Goal: Task Accomplishment & Management: Manage account settings

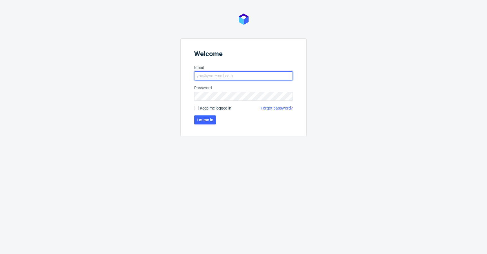
type input "[EMAIL_ADDRESS][DOMAIN_NAME]"
click at [211, 107] on span "Keep me logged in" at bounding box center [216, 108] width 32 height 6
click at [199, 107] on input "Keep me logged in" at bounding box center [196, 108] width 5 height 5
checkbox input "true"
click at [207, 125] on form "Welcome Email [EMAIL_ADDRESS][DOMAIN_NAME] Password Keep me logged in Forgot pa…" at bounding box center [243, 87] width 126 height 98
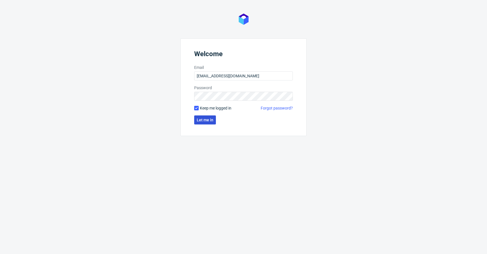
click at [207, 124] on button "Let me in" at bounding box center [205, 119] width 22 height 9
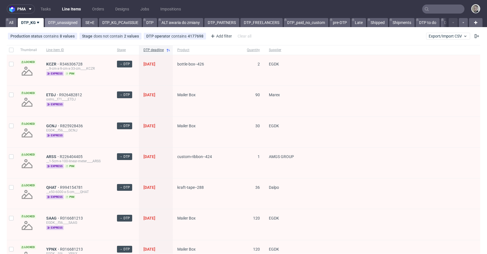
click at [66, 19] on link "DTP_unassigned" at bounding box center [63, 22] width 36 height 9
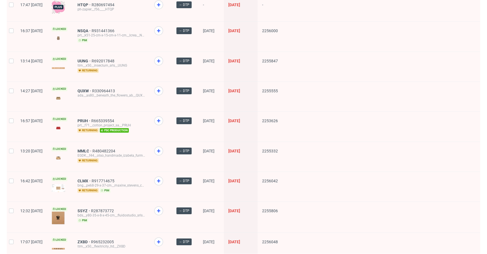
scroll to position [725, 0]
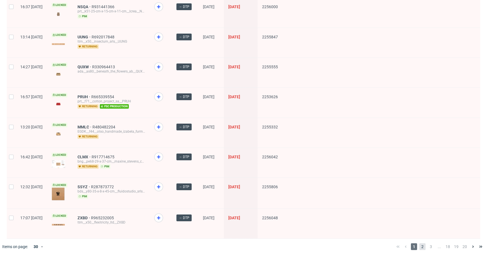
click at [420, 243] on span "2" at bounding box center [423, 246] width 6 height 7
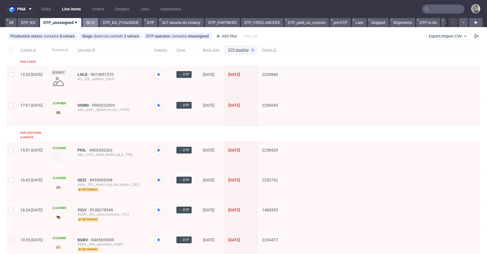
click at [92, 22] on link "SE+E" at bounding box center [91, 22] width 16 height 9
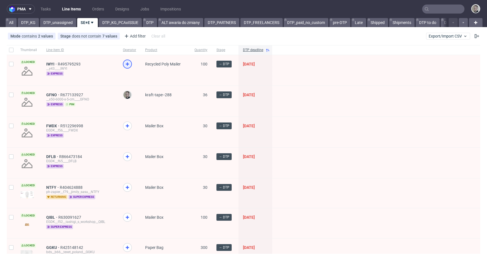
click at [125, 66] on icon at bounding box center [127, 64] width 7 height 7
click at [126, 126] on icon at bounding box center [127, 125] width 7 height 7
click at [126, 151] on div at bounding box center [129, 162] width 22 height 30
click at [125, 157] on icon at bounding box center [127, 156] width 7 height 7
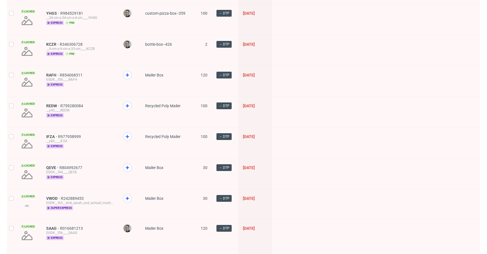
scroll to position [396, 0]
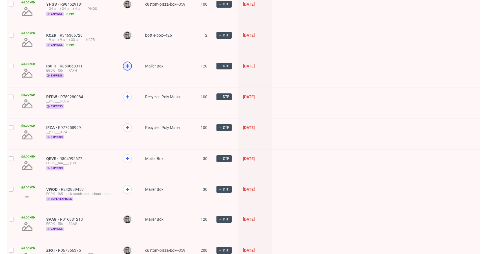
click at [128, 67] on icon at bounding box center [127, 66] width 7 height 7
click at [126, 97] on icon at bounding box center [127, 96] width 7 height 7
click at [126, 123] on div at bounding box center [127, 127] width 9 height 9
click at [127, 158] on icon at bounding box center [127, 158] width 7 height 7
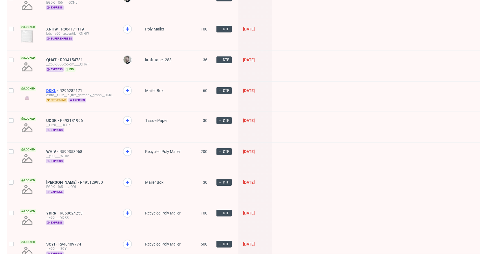
scroll to position [739, 0]
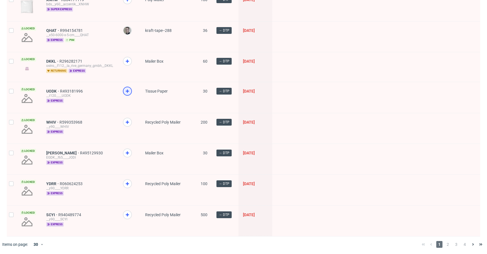
click at [130, 88] on icon at bounding box center [127, 91] width 7 height 7
click at [125, 120] on icon at bounding box center [127, 122] width 7 height 7
click at [127, 152] on use at bounding box center [127, 152] width 3 height 3
click at [127, 182] on use at bounding box center [127, 183] width 3 height 3
drag, startPoint x: 128, startPoint y: 212, endPoint x: 129, endPoint y: 208, distance: 4.0
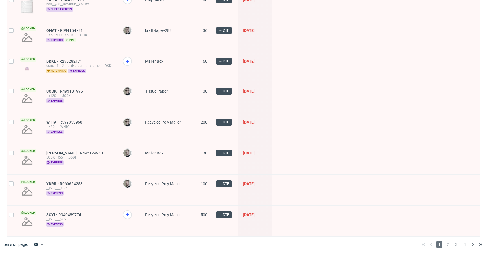
click at [129, 212] on icon at bounding box center [127, 214] width 7 height 7
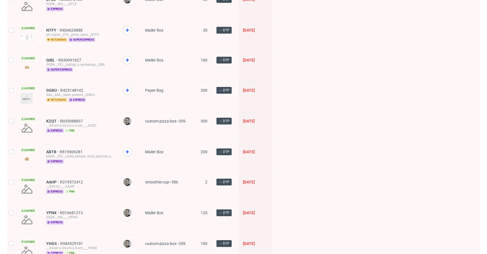
scroll to position [0, 0]
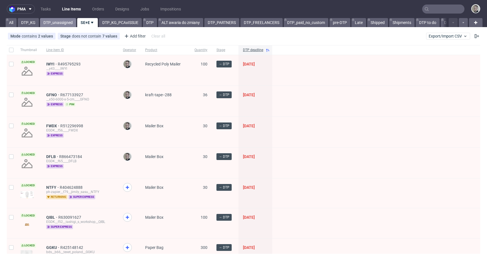
click at [61, 19] on link "DTP_unassigned" at bounding box center [58, 22] width 36 height 9
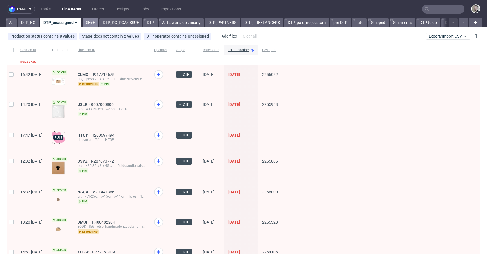
click at [91, 23] on link "SE+E" at bounding box center [91, 22] width 16 height 9
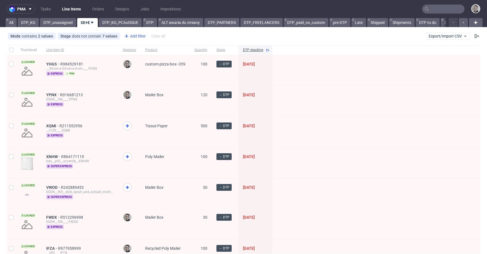
click at [139, 34] on div "Add filter" at bounding box center [134, 36] width 25 height 9
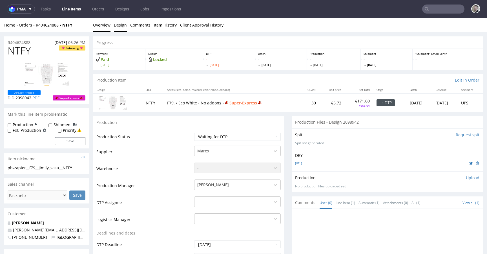
click at [123, 30] on link "Design" at bounding box center [120, 25] width 13 height 14
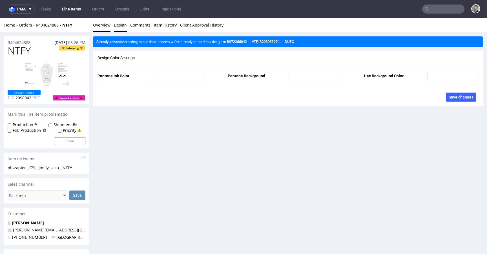
click at [102, 22] on link "Overview" at bounding box center [101, 25] width 17 height 14
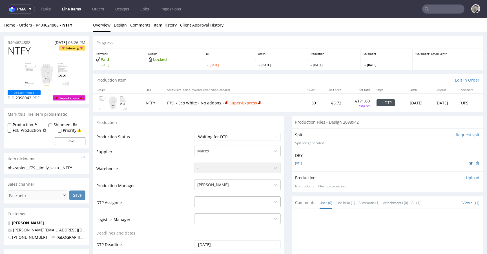
click at [221, 200] on div "-" at bounding box center [237, 200] width 87 height 8
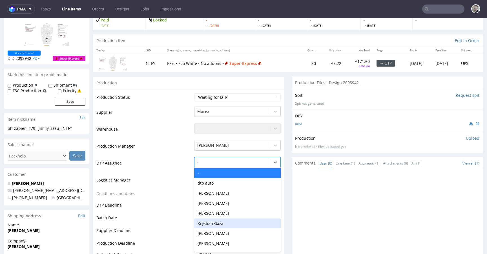
click at [215, 222] on div "Krystian Gaza" at bounding box center [237, 223] width 87 height 10
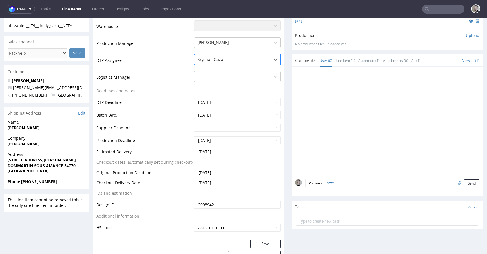
scroll to position [145, 0]
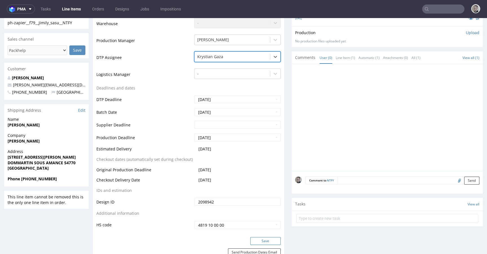
click at [263, 243] on button "Save" at bounding box center [265, 241] width 30 height 8
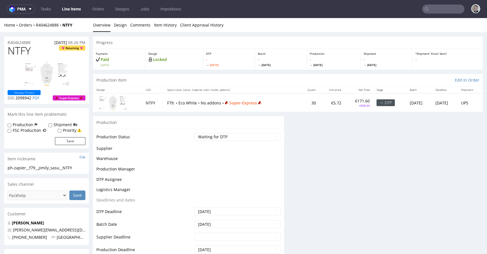
scroll to position [0, 0]
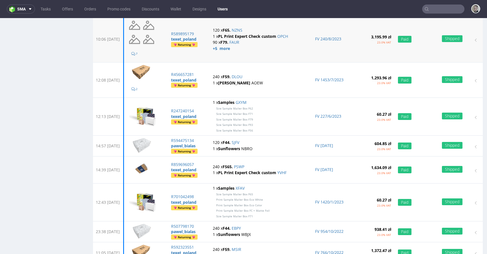
scroll to position [838, 0]
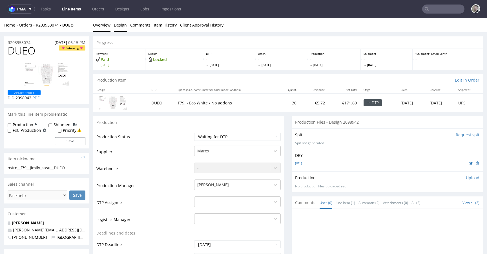
click at [114, 23] on link "Design" at bounding box center [120, 25] width 13 height 14
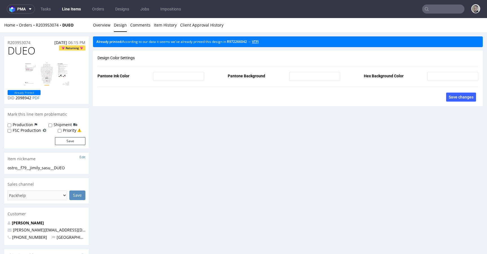
click at [259, 40] on link "VTFJ" at bounding box center [255, 41] width 7 height 5
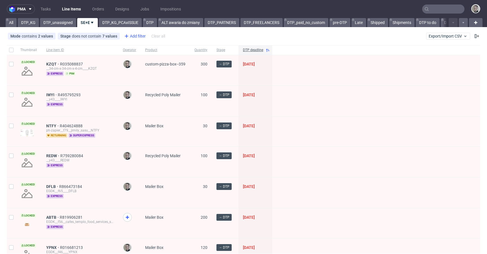
click at [141, 36] on div "Add filter" at bounding box center [134, 36] width 25 height 9
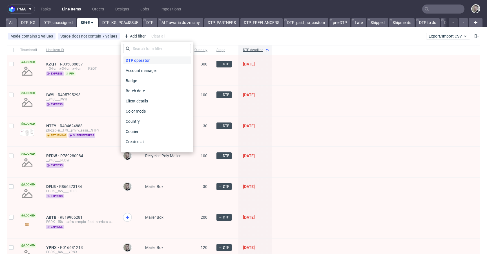
click at [146, 62] on span "DTP operator" at bounding box center [138, 60] width 28 height 8
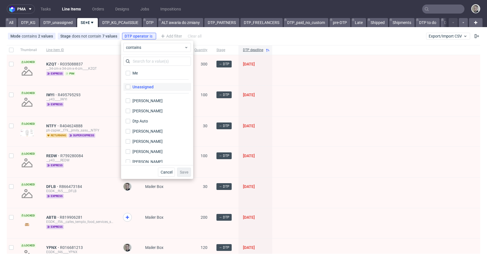
click at [153, 84] on label "Unassigned" at bounding box center [158, 87] width 68 height 8
click at [130, 85] on input "Unassigned" at bounding box center [128, 87] width 5 height 5
checkbox input "true"
click at [184, 171] on span "Save" at bounding box center [184, 172] width 9 height 4
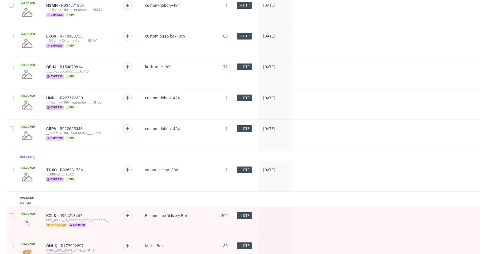
scroll to position [359, 0]
click at [128, 174] on icon at bounding box center [127, 170] width 7 height 7
click at [126, 130] on icon at bounding box center [127, 129] width 7 height 7
click at [128, 100] on icon at bounding box center [127, 98] width 7 height 7
click at [129, 70] on icon at bounding box center [127, 67] width 7 height 7
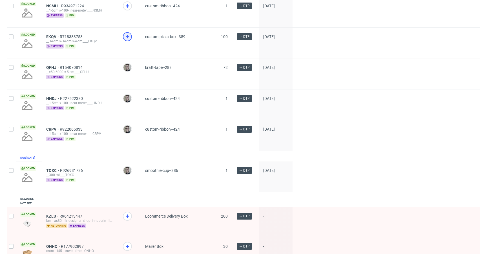
click at [130, 41] on div at bounding box center [127, 36] width 9 height 9
click at [128, 9] on icon at bounding box center [127, 6] width 7 height 7
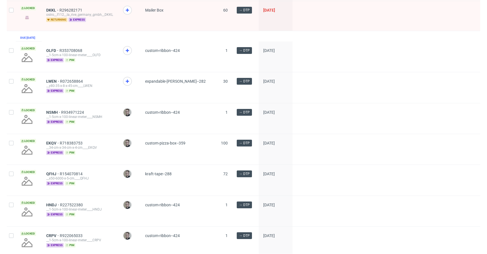
scroll to position [214, 0]
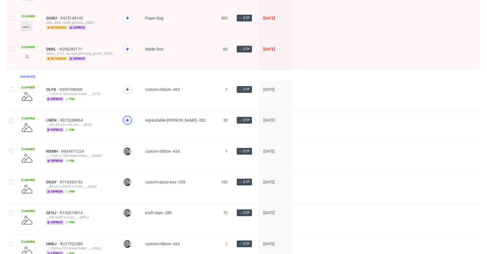
click at [131, 124] on div at bounding box center [127, 120] width 9 height 9
click at [127, 91] on use at bounding box center [127, 89] width 3 height 3
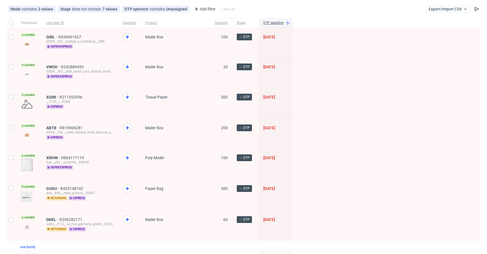
scroll to position [45, 0]
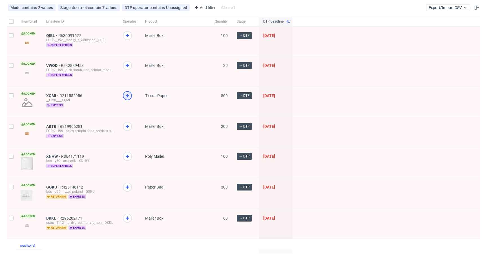
click at [129, 94] on icon at bounding box center [127, 95] width 7 height 7
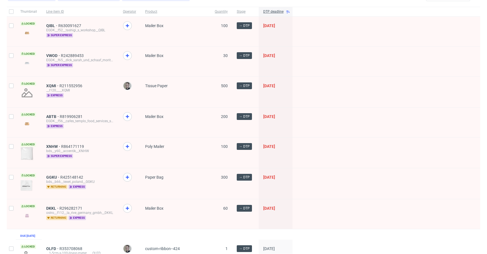
scroll to position [0, 0]
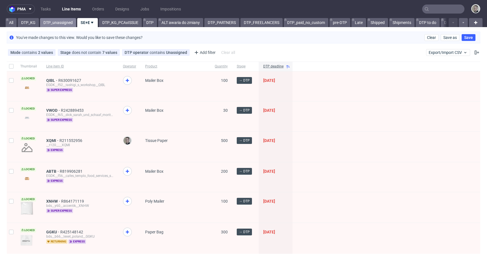
click at [60, 22] on link "DTP_unassigned" at bounding box center [58, 22] width 36 height 9
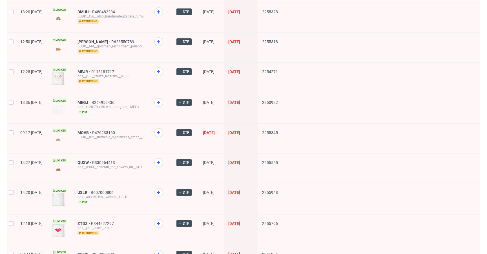
scroll to position [725, 0]
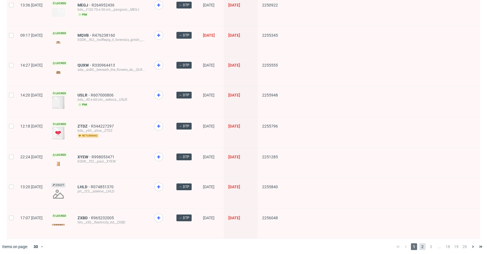
click at [420, 243] on span "2" at bounding box center [423, 246] width 6 height 7
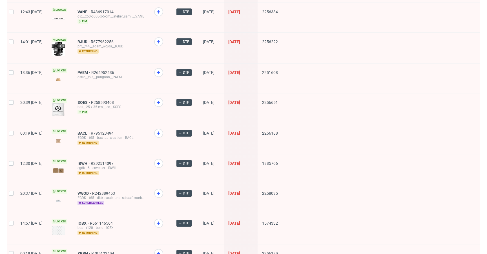
scroll to position [735, 0]
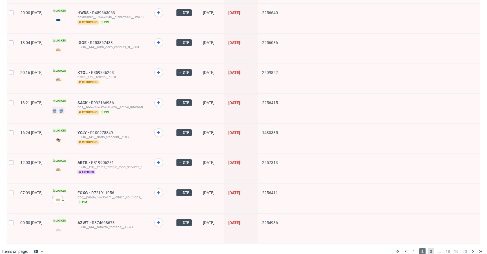
click at [428, 248] on span "3" at bounding box center [431, 251] width 6 height 7
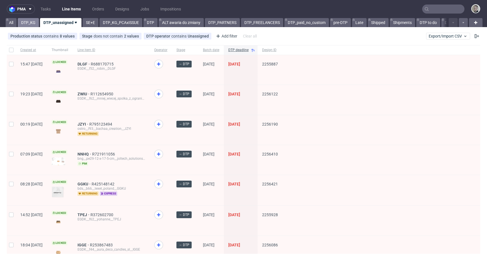
click at [28, 23] on link "DTP_KG" at bounding box center [28, 22] width 21 height 9
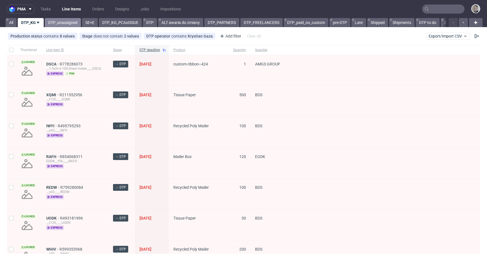
click at [56, 25] on link "DTP_unassigned" at bounding box center [63, 22] width 36 height 9
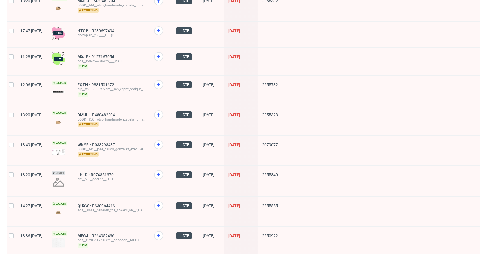
scroll to position [725, 0]
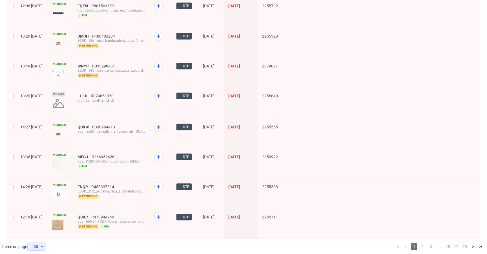
click at [36, 243] on div "30" at bounding box center [35, 247] width 10 height 8
click at [43, 226] on div "120" at bounding box center [38, 230] width 11 height 8
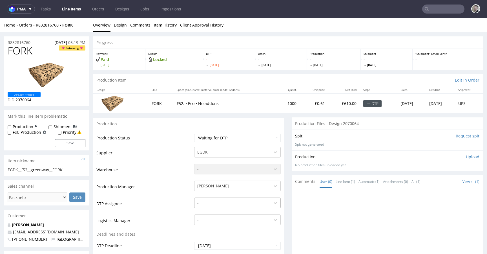
click at [203, 204] on div "-" at bounding box center [237, 201] width 87 height 8
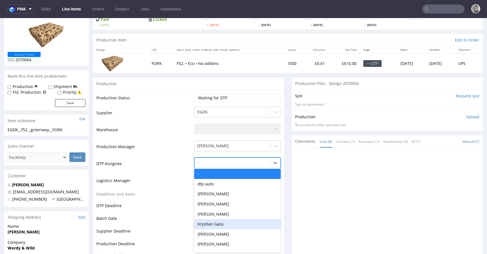
scroll to position [41, 0]
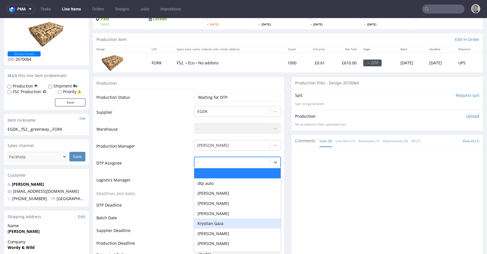
click at [228, 224] on div "Krystian Gaza" at bounding box center [237, 223] width 87 height 10
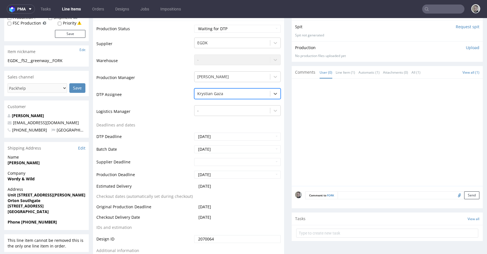
scroll to position [158, 0]
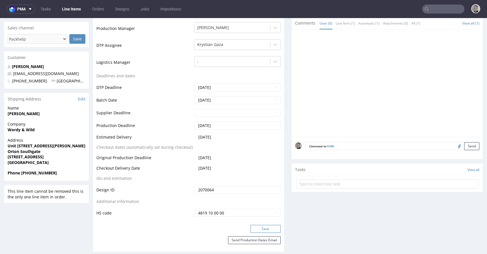
click at [266, 226] on button "Save" at bounding box center [265, 229] width 30 height 8
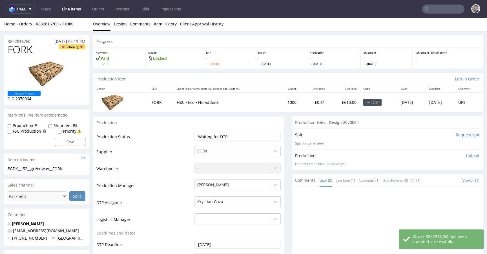
scroll to position [0, 0]
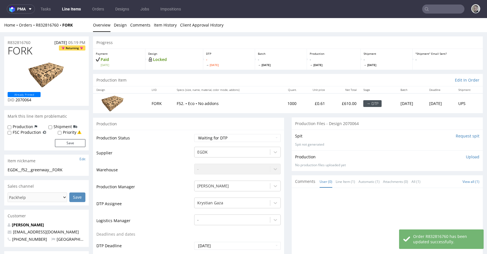
click at [460, 136] on input "Request spit" at bounding box center [468, 136] width 24 height 6
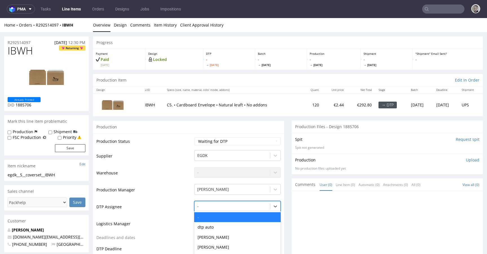
scroll to position [44, 0]
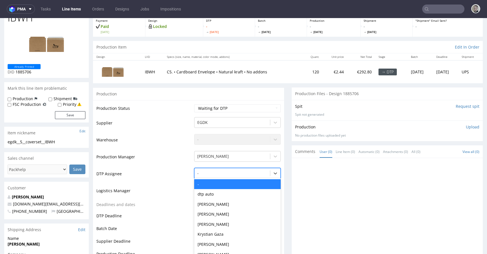
click at [205, 176] on div "- selected, 1 of 31. 31 results available. Use Up and Down to choose options, p…" at bounding box center [237, 172] width 87 height 8
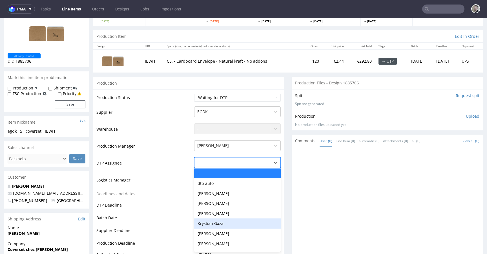
click at [213, 223] on div "Krystian Gaza" at bounding box center [237, 223] width 87 height 10
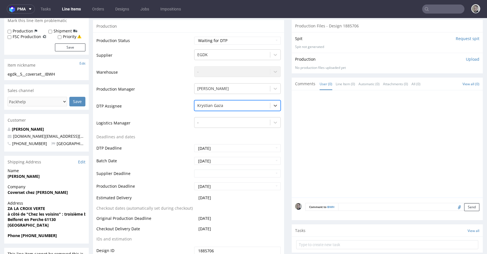
scroll to position [160, 0]
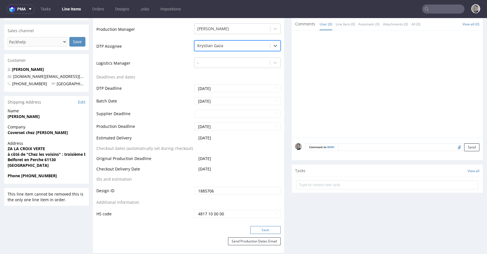
click at [270, 228] on button "Save" at bounding box center [265, 230] width 30 height 8
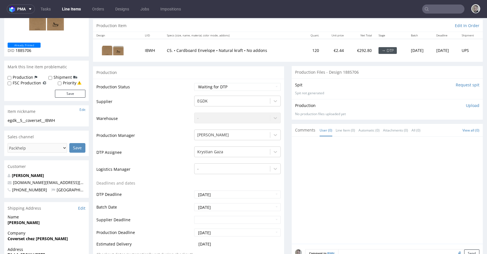
scroll to position [0, 0]
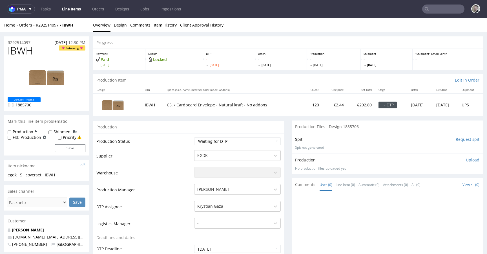
click at [458, 139] on input "Request spit" at bounding box center [468, 139] width 24 height 6
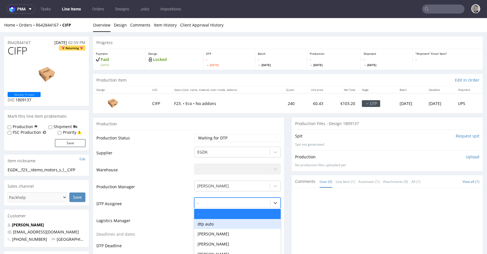
scroll to position [41, 0]
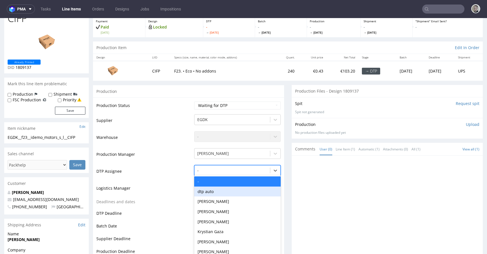
click at [209, 173] on div "dtp auto, 2 of 31. 31 results available. Use Up and Down to choose options, pre…" at bounding box center [237, 169] width 87 height 8
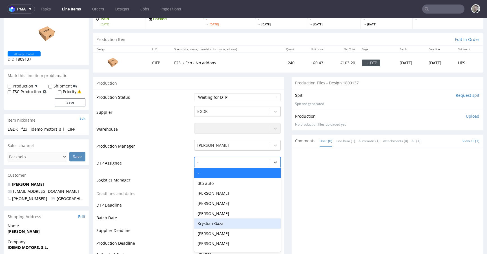
click at [213, 220] on div "Krystian Gaza" at bounding box center [237, 223] width 87 height 10
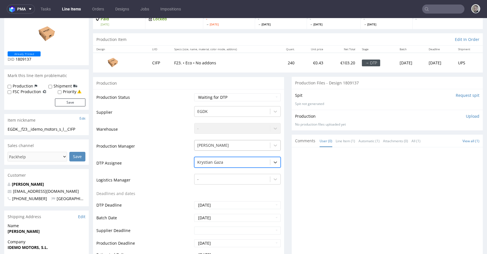
scroll to position [229, 0]
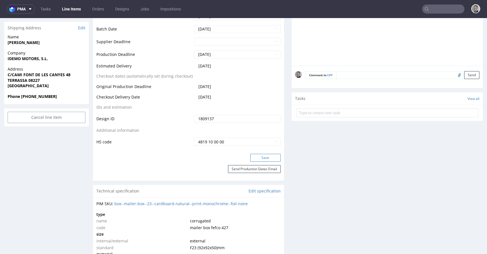
click at [270, 158] on button "Save" at bounding box center [265, 158] width 30 height 8
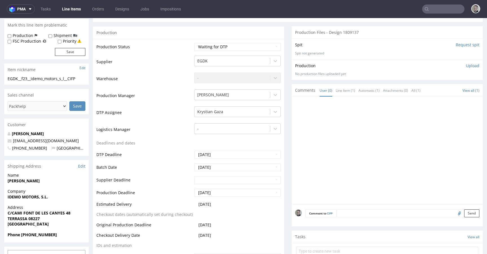
scroll to position [0, 0]
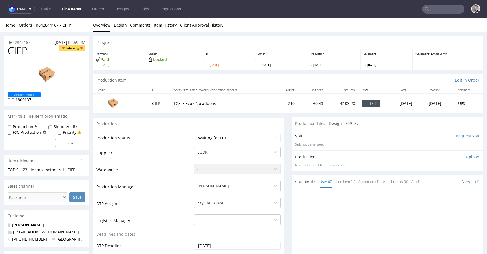
click at [456, 135] on input "Request spit" at bounding box center [468, 136] width 24 height 6
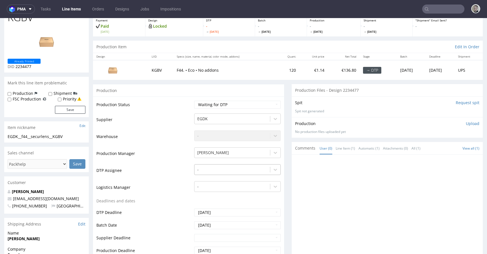
click at [235, 172] on div "-" at bounding box center [237, 168] width 87 height 8
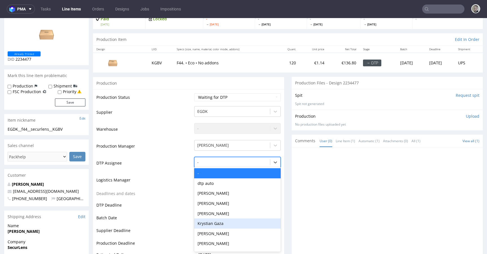
click at [229, 224] on div "Krystian Gaza" at bounding box center [237, 223] width 87 height 10
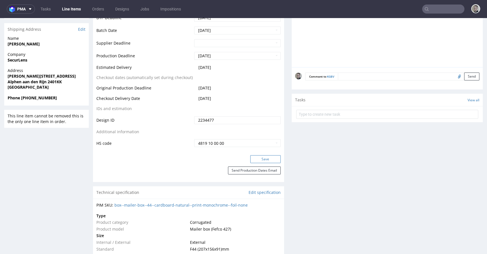
click at [269, 157] on button "Save" at bounding box center [265, 159] width 30 height 8
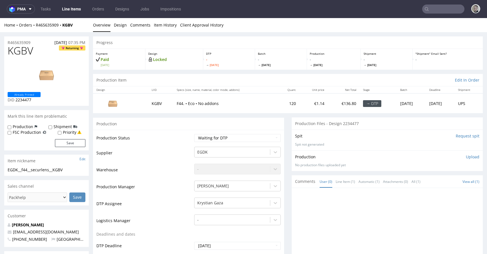
click at [456, 136] on input "Request spit" at bounding box center [468, 136] width 24 height 6
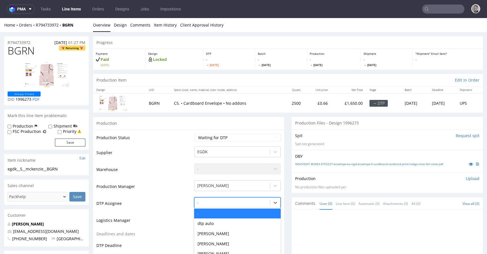
scroll to position [40, 0]
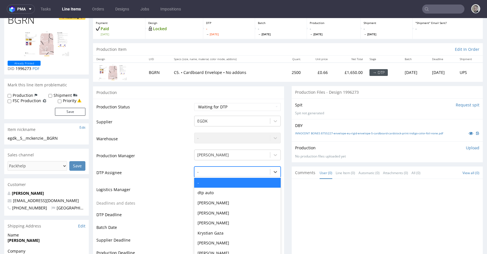
click at [213, 174] on div "- selected, 1 of 31. 31 results available. Use Up and Down to choose options, p…" at bounding box center [237, 170] width 87 height 8
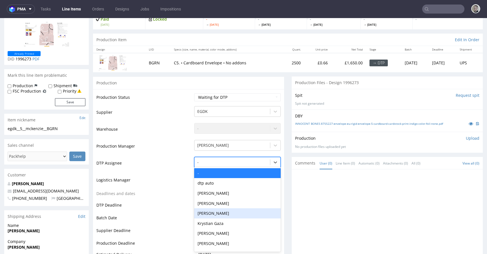
click at [219, 219] on div "Krystian Gaza" at bounding box center [237, 223] width 87 height 10
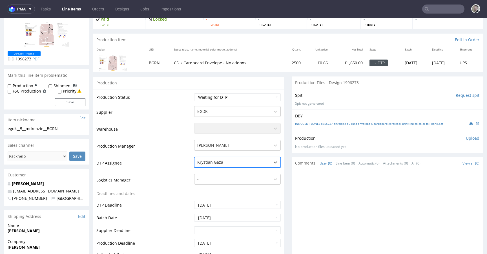
scroll to position [231, 0]
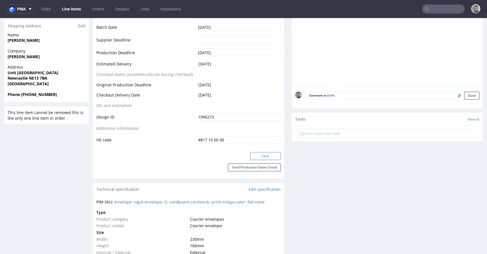
click at [267, 157] on button "Save" at bounding box center [265, 156] width 30 height 8
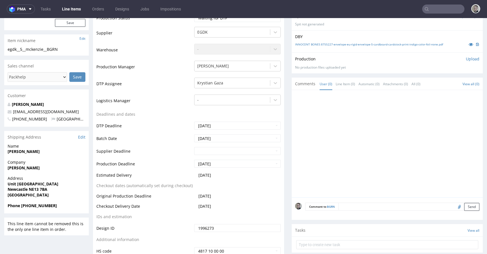
scroll to position [0, 0]
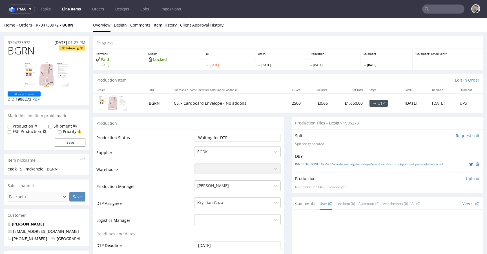
click at [462, 135] on input "Request spit" at bounding box center [468, 136] width 24 height 6
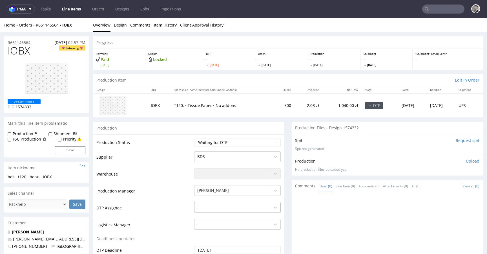
click at [223, 208] on div "-" at bounding box center [237, 206] width 87 height 8
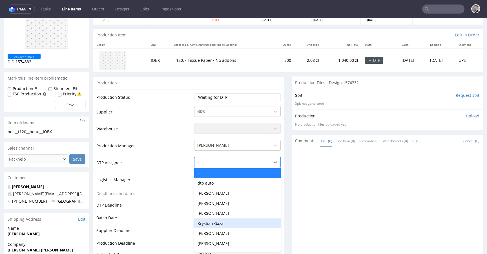
click at [224, 223] on div "Krystian Gaza" at bounding box center [237, 223] width 87 height 10
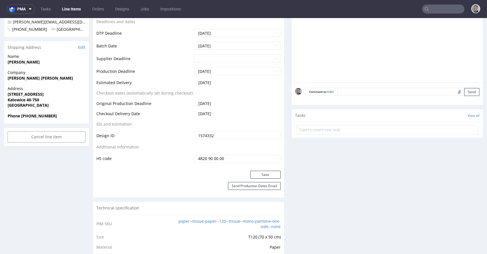
scroll to position [231, 0]
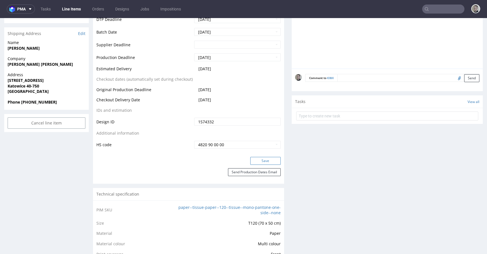
click at [259, 160] on button "Save" at bounding box center [265, 161] width 30 height 8
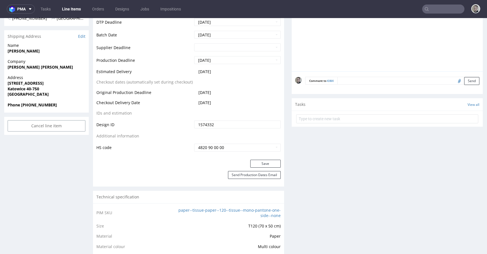
scroll to position [0, 0]
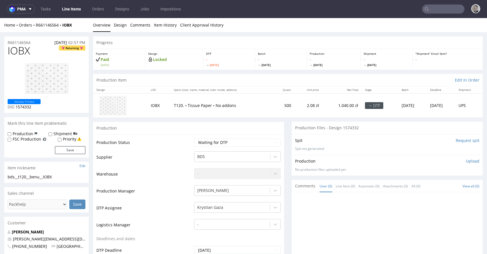
click at [456, 141] on input "Request spit" at bounding box center [468, 141] width 24 height 6
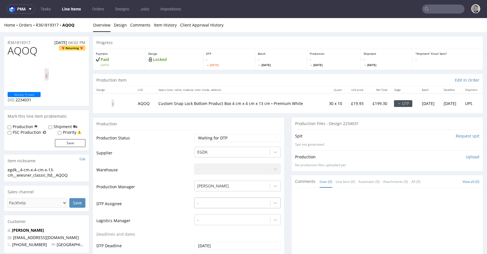
click at [227, 201] on div "-" at bounding box center [237, 201] width 87 height 8
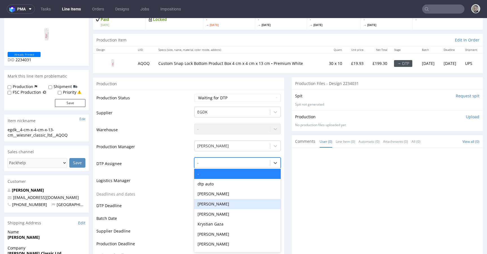
scroll to position [41, 0]
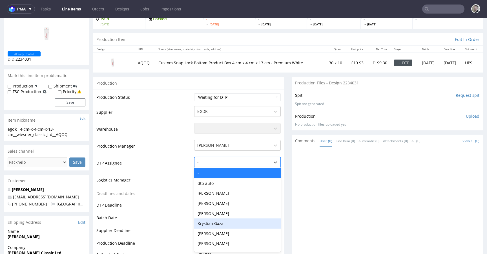
click at [226, 222] on div "Krystian Gaza" at bounding box center [237, 223] width 87 height 10
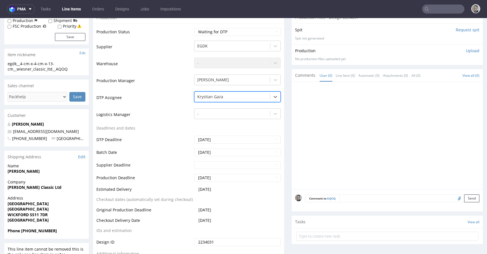
scroll to position [228, 0]
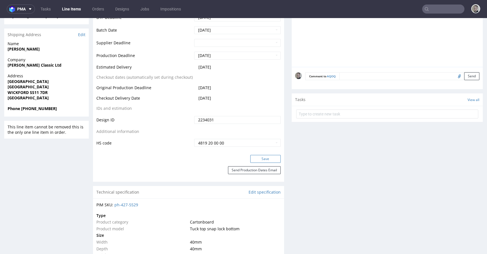
click at [268, 158] on button "Save" at bounding box center [265, 159] width 30 height 8
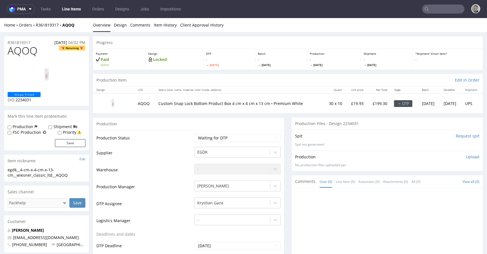
click at [458, 137] on input "Request spit" at bounding box center [468, 136] width 24 height 6
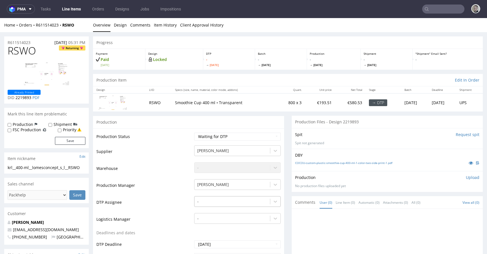
click at [212, 204] on div "-" at bounding box center [237, 200] width 87 height 8
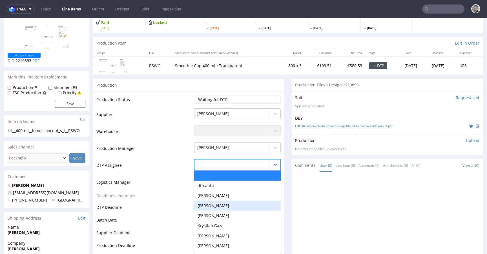
scroll to position [39, 0]
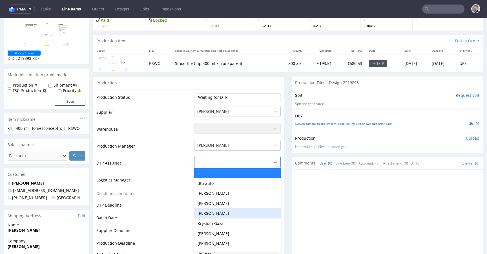
click at [214, 216] on div "[PERSON_NAME]" at bounding box center [237, 213] width 87 height 10
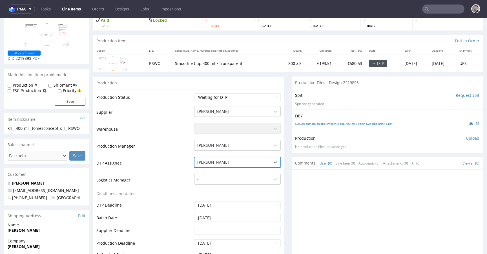
click at [222, 163] on div at bounding box center [232, 162] width 70 height 7
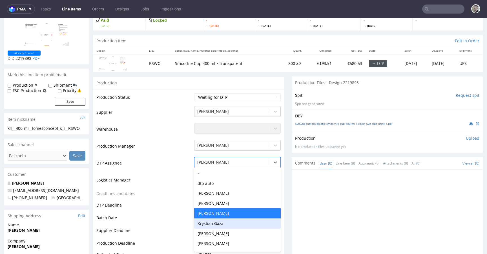
click at [221, 223] on div "Krystian Gaza" at bounding box center [237, 223] width 87 height 10
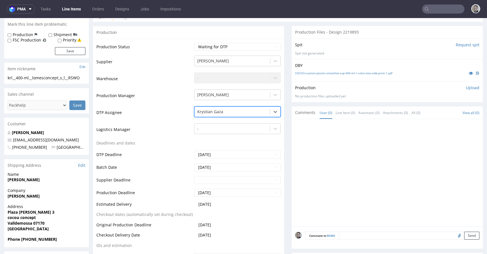
scroll to position [153, 0]
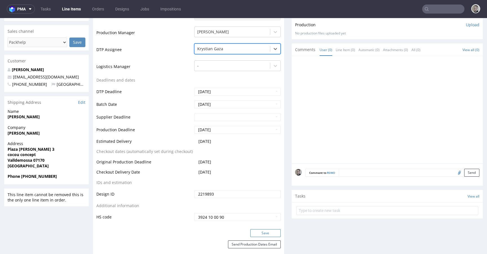
click at [266, 231] on button "Save" at bounding box center [265, 233] width 30 height 8
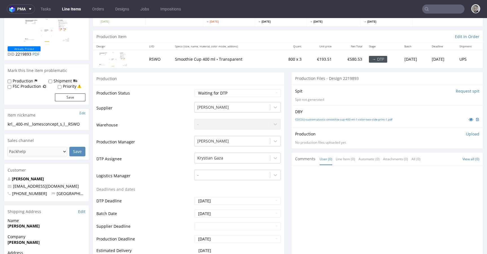
scroll to position [0, 0]
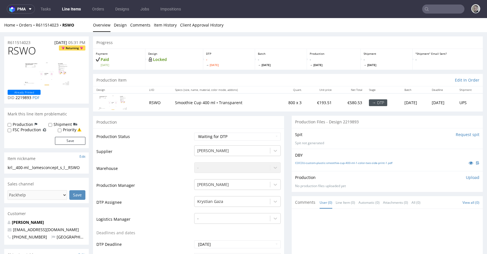
click at [457, 136] on input "Request spit" at bounding box center [468, 135] width 24 height 6
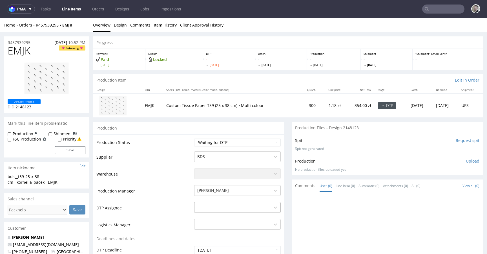
click at [245, 205] on div "-" at bounding box center [237, 206] width 87 height 8
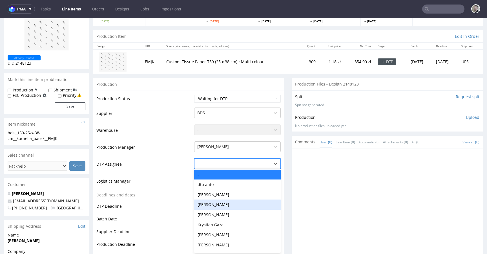
scroll to position [45, 0]
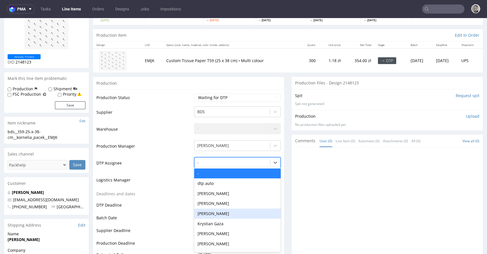
click at [242, 217] on div "[PERSON_NAME]" at bounding box center [237, 213] width 87 height 10
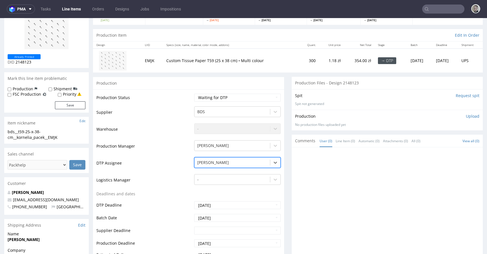
click at [235, 161] on div at bounding box center [232, 162] width 70 height 7
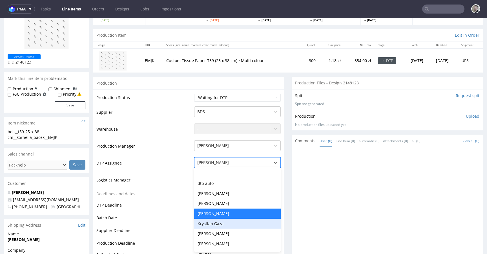
click at [237, 221] on div "Krystian Gaza" at bounding box center [237, 224] width 87 height 10
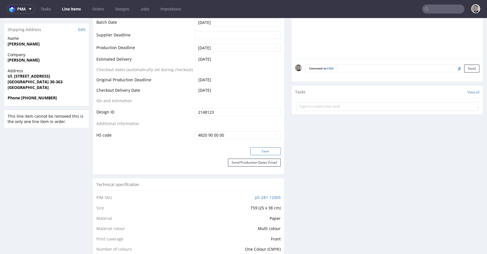
click at [266, 148] on button "Save" at bounding box center [265, 151] width 30 height 8
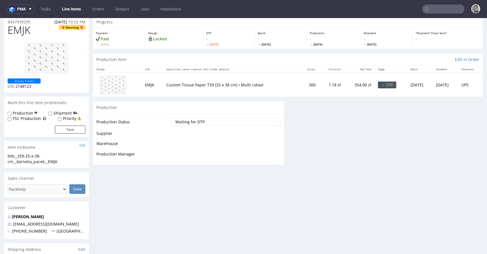
scroll to position [21, 0]
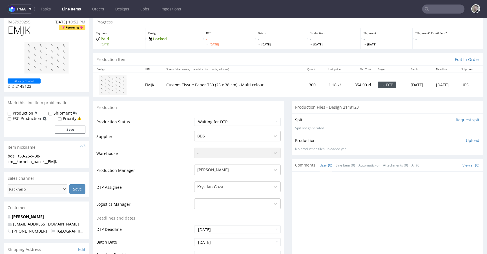
click at [462, 120] on input "Request spit" at bounding box center [468, 120] width 24 height 6
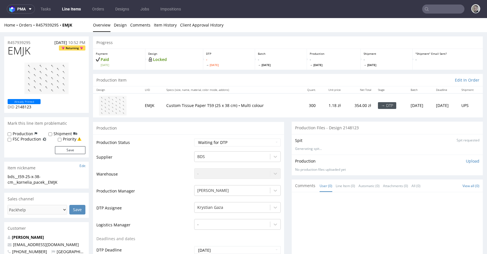
scroll to position [0, 0]
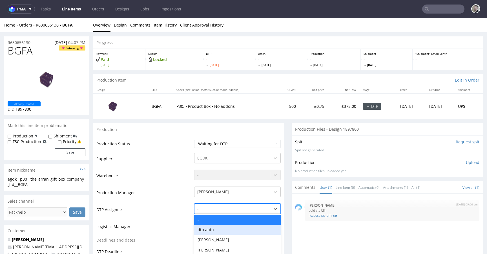
click at [221, 211] on div "dtp auto, 2 of 31. 31 results available. Use Up and Down to choose options, pre…" at bounding box center [237, 207] width 87 height 8
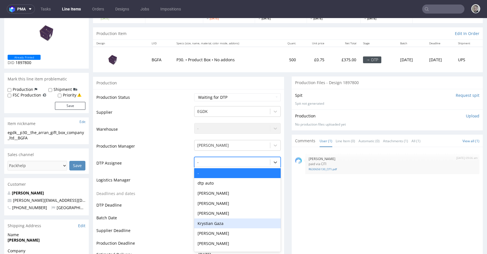
click at [222, 220] on div "Krystian Gaza" at bounding box center [237, 223] width 87 height 10
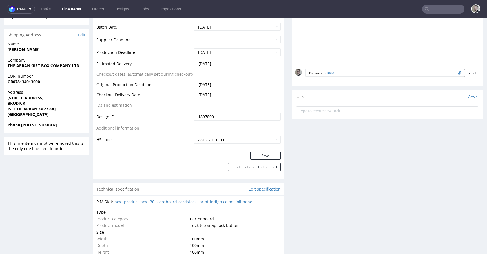
scroll to position [303, 0]
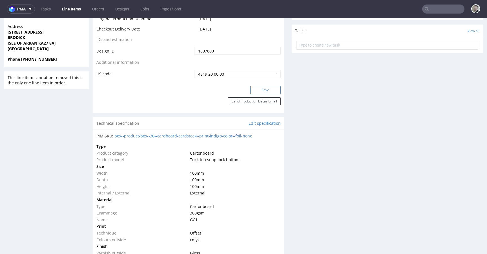
click at [266, 89] on button "Save" at bounding box center [265, 90] width 30 height 8
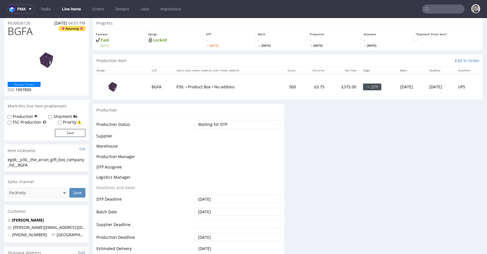
scroll to position [19, 0]
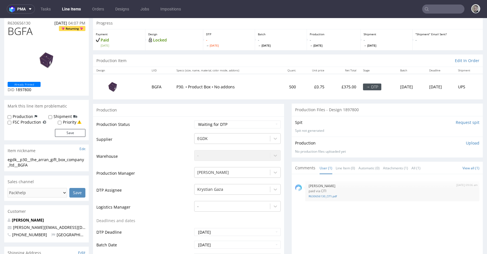
click at [459, 124] on input "Request spit" at bounding box center [468, 123] width 24 height 6
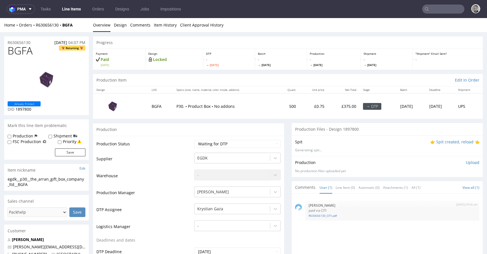
scroll to position [0, 0]
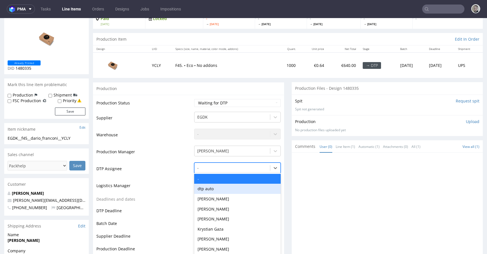
click at [241, 170] on div "dtp auto, 2 of 31. 31 results available. Use Up and Down to choose options, pre…" at bounding box center [237, 166] width 87 height 8
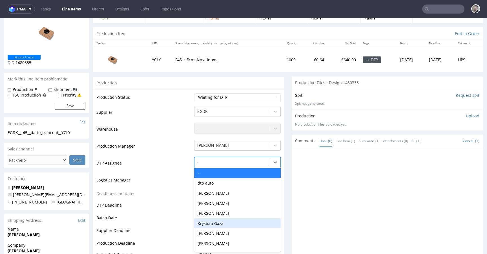
click at [244, 221] on div "Krystian Gaza" at bounding box center [237, 223] width 87 height 10
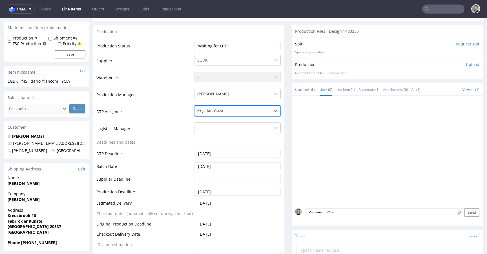
scroll to position [163, 0]
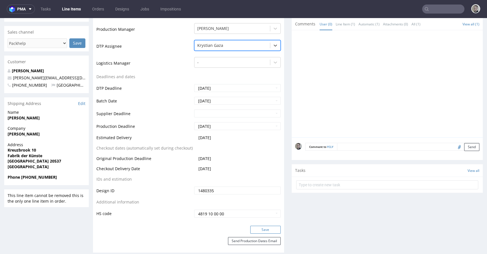
click at [266, 229] on button "Save" at bounding box center [265, 230] width 30 height 8
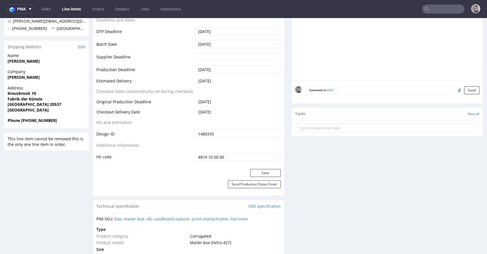
scroll to position [0, 0]
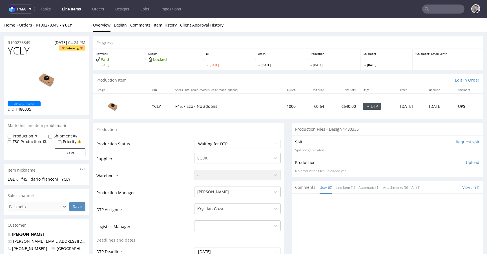
click at [459, 140] on input "Request spit" at bounding box center [468, 142] width 24 height 6
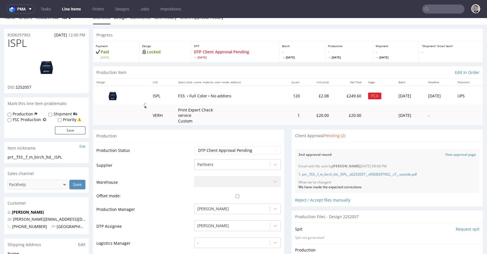
scroll to position [91, 0]
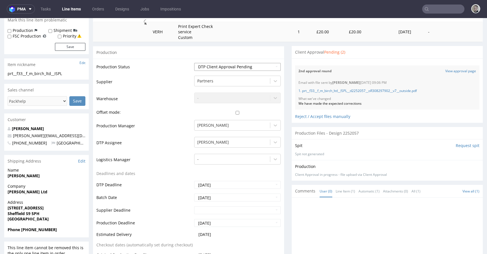
click at [240, 64] on select "Waiting for Artwork Waiting for Diecut Waiting for Mockup Waiting for DTP Waiti…" at bounding box center [237, 67] width 87 height 8
click at [310, 118] on div "Reject / Accept files manually" at bounding box center [387, 114] width 184 height 10
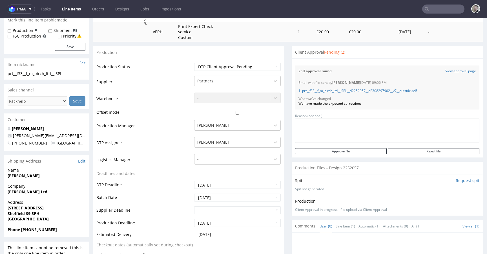
click at [430, 106] on div "Email with file sent by Dominik Grosicki 05.09.2025 09:06 PM 1. prt__f33__f_m_b…" at bounding box center [387, 93] width 184 height 32
click at [432, 151] on input "Reject file" at bounding box center [434, 151] width 92 height 6
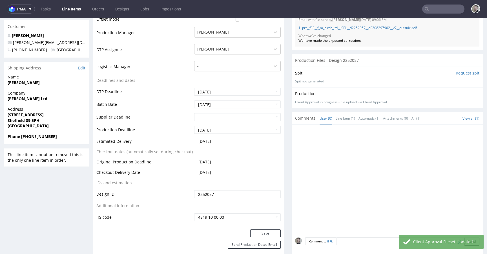
scroll to position [373, 0]
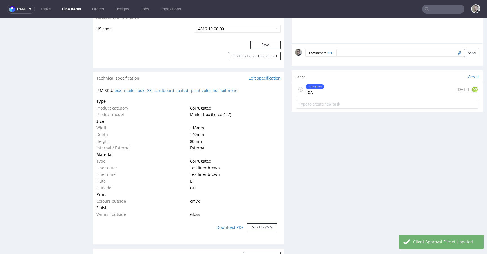
click at [334, 91] on div "In progress PCA 7 days ago DG" at bounding box center [387, 89] width 182 height 13
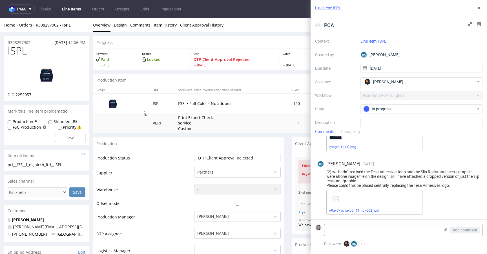
click at [368, 208] on link "A9ay7xvs_sejb6l_11mc (002).pdf" at bounding box center [354, 210] width 50 height 4
click at [478, 8] on icon at bounding box center [479, 8] width 5 height 5
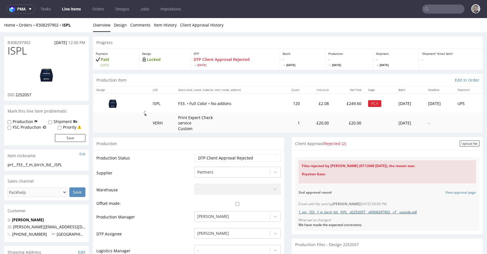
click at [412, 213] on link "1. prt__f33__f_m_birch_ltd__ISPL__d2252057__oR308297902__v7__outside.pdf" at bounding box center [358, 212] width 118 height 5
click at [292, 146] on div "Client Approval Rejected (2) Upload file" at bounding box center [387, 143] width 191 height 13
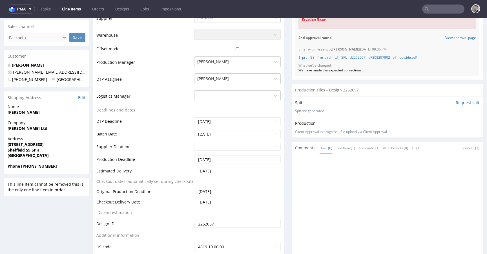
scroll to position [288, 0]
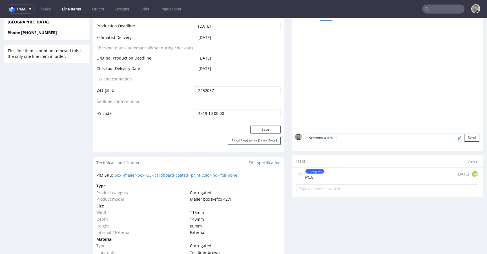
click at [372, 171] on div "In progress PCA 7 days ago DG" at bounding box center [387, 174] width 182 height 13
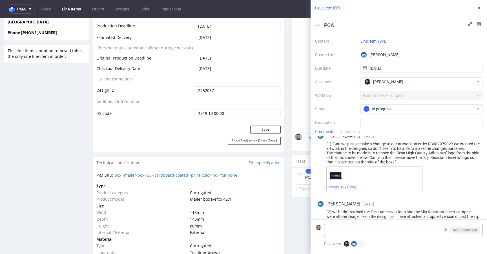
scroll to position [53, 0]
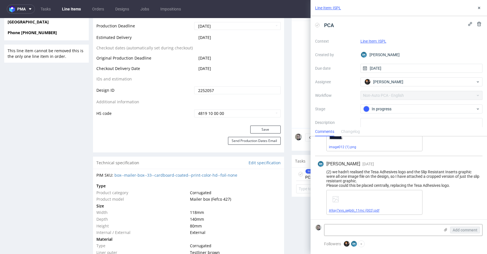
click at [357, 210] on link "A9ay7xvs_sejb6l_11mc (002).pdf" at bounding box center [354, 210] width 50 height 4
click at [479, 6] on icon at bounding box center [479, 8] width 5 height 5
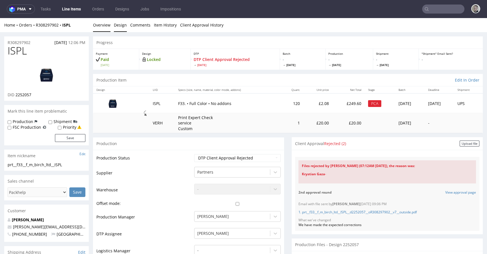
click at [118, 25] on link "Design" at bounding box center [120, 25] width 13 height 14
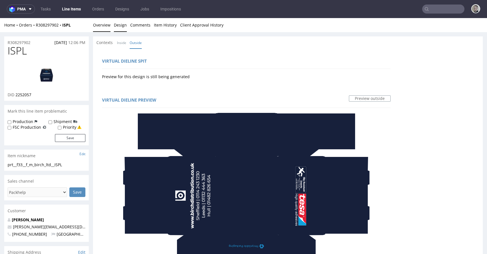
click at [104, 25] on link "Overview" at bounding box center [101, 25] width 17 height 14
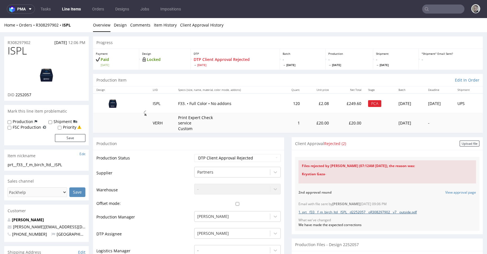
click at [417, 213] on link "1. prt__f33__f_m_birch_ltd__ISPL__d2252057__oR308297902__v7__outside.pdf" at bounding box center [358, 212] width 118 height 5
click at [352, 224] on div "We have made the expected corrections" at bounding box center [388, 224] width 178 height 5
click at [413, 213] on link "1. prt__f33__f_m_birch_ltd__ISPL__d2252057__oR308297902__v7__outside.pdf" at bounding box center [358, 212] width 118 height 5
click at [383, 210] on link "1. prt__f33__f_m_birch_ltd__ISPL__d2252057__oR308297902__v7__outside.pdf" at bounding box center [358, 212] width 118 height 5
click at [467, 142] on div "Upload file" at bounding box center [470, 143] width 20 height 6
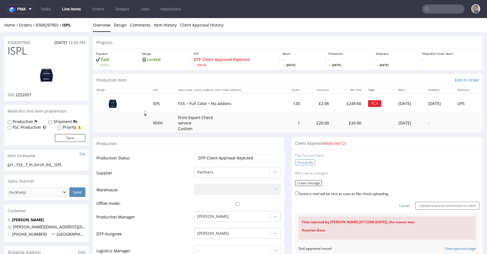
click at [299, 162] on label "Choose file" at bounding box center [305, 162] width 20 height 6
click at [0, 18] on input "Choose file" at bounding box center [0, 18] width 0 height 0
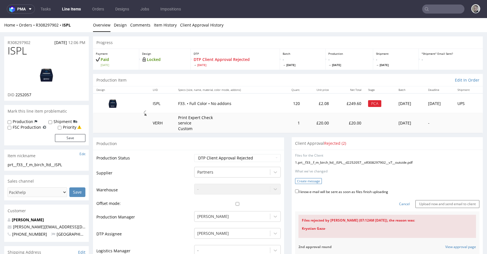
click at [305, 180] on button "Create message" at bounding box center [308, 181] width 27 height 6
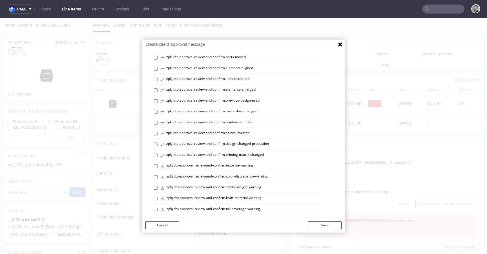
scroll to position [235, 0]
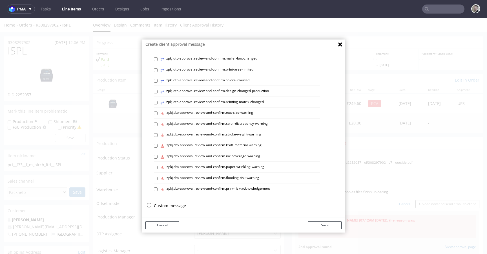
click at [177, 206] on p "Custom message" at bounding box center [248, 206] width 188 height 6
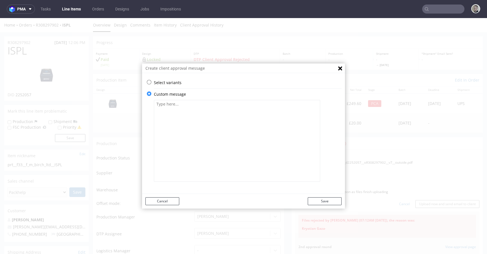
drag, startPoint x: 214, startPoint y: 171, endPoint x: 225, endPoint y: 164, distance: 13.1
click at [214, 171] on textarea at bounding box center [237, 141] width 166 height 82
type textarea "We've updated label on the right side."
click at [335, 200] on button "Save" at bounding box center [325, 201] width 34 height 8
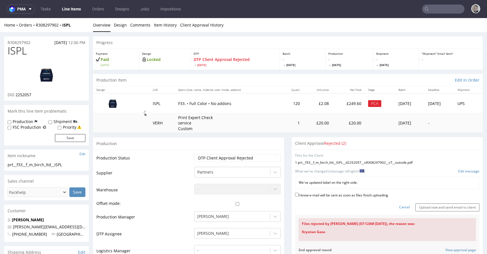
click at [373, 201] on div "Cancel Upload now and send email to client" at bounding box center [387, 205] width 184 height 12
click at [373, 198] on div "I know e-mail will be sent as soon as files finish uploading" at bounding box center [387, 195] width 184 height 8
click at [380, 194] on label "I know e-mail will be sent as soon as files finish uploading" at bounding box center [341, 194] width 93 height 6
click at [299, 194] on input "I know e-mail will be sent as soon as files finish uploading" at bounding box center [297, 195] width 4 height 4
checkbox input "true"
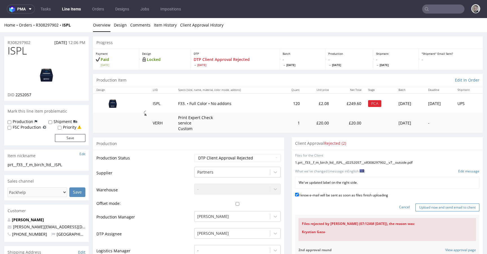
click at [435, 207] on input "Upload now and send email to client" at bounding box center [448, 207] width 64 height 8
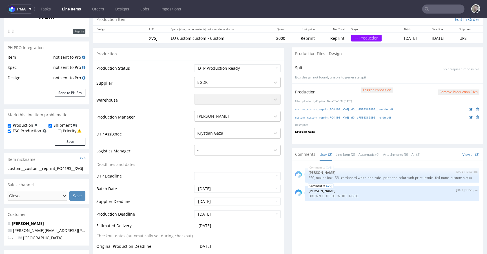
scroll to position [70, 0]
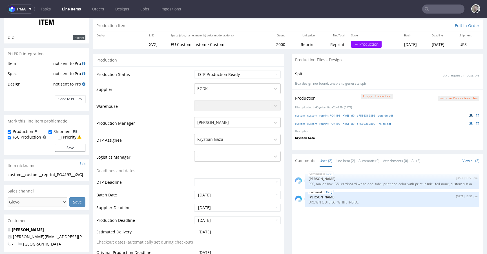
click at [469, 115] on icon at bounding box center [471, 115] width 5 height 4
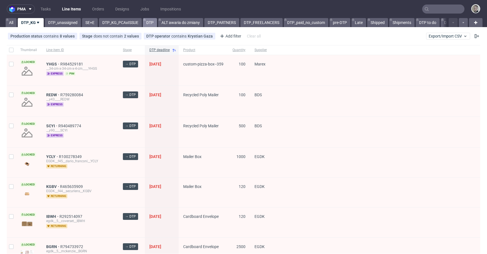
click at [144, 20] on icon at bounding box center [145, 19] width 2 height 5
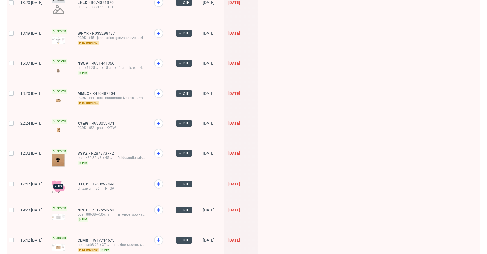
scroll to position [772, 0]
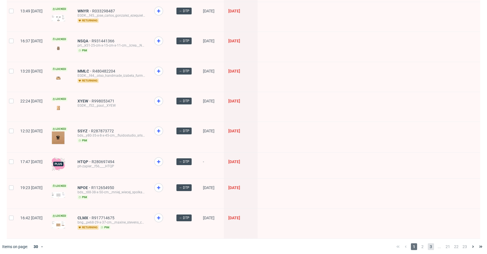
click at [428, 243] on span "3" at bounding box center [431, 246] width 6 height 7
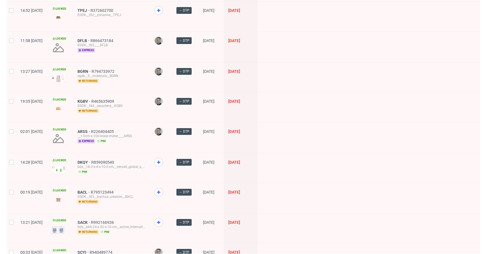
scroll to position [726, 0]
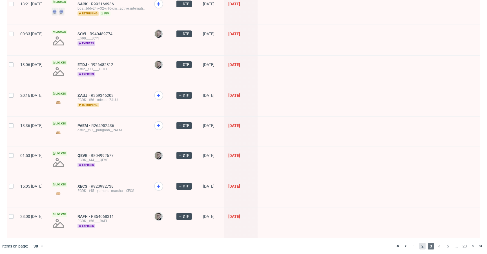
click at [420, 244] on span "2" at bounding box center [423, 246] width 6 height 7
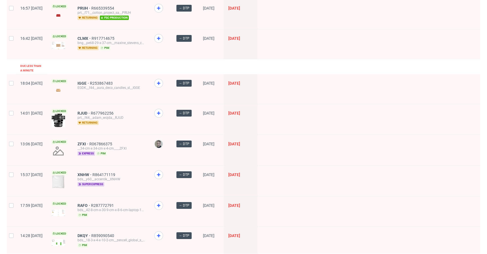
scroll to position [251, 0]
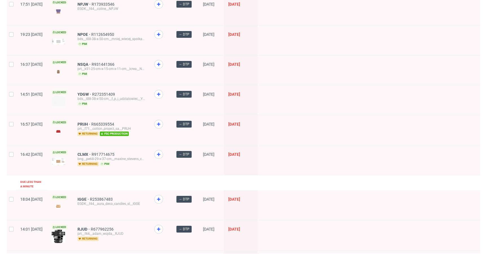
click at [13, 146] on div at bounding box center [11, 160] width 9 height 30
checkbox input "true"
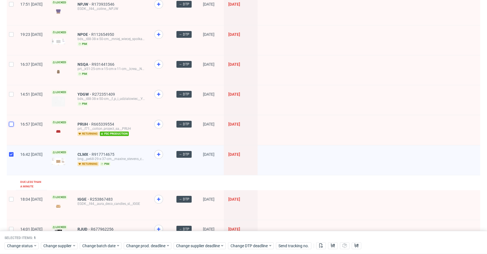
click at [10, 123] on input "checkbox" at bounding box center [11, 124] width 5 height 5
checkbox input "true"
click at [9, 96] on div at bounding box center [11, 100] width 9 height 30
checkbox input "true"
click at [9, 72] on div at bounding box center [11, 70] width 9 height 30
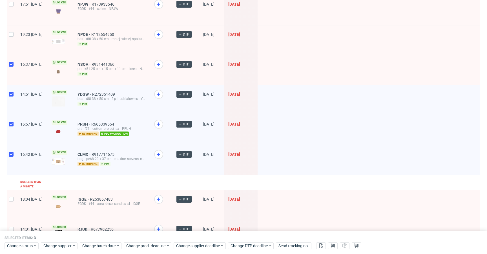
checkbox input "true"
click at [15, 24] on div at bounding box center [11, 10] width 9 height 30
checkbox input "true"
click at [14, 37] on div at bounding box center [11, 40] width 9 height 30
checkbox input "true"
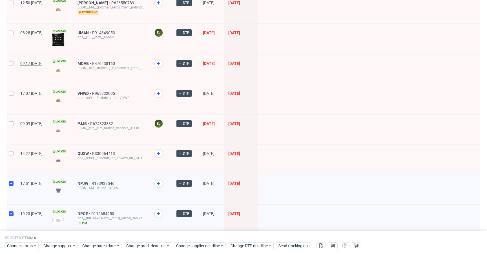
scroll to position [70, 0]
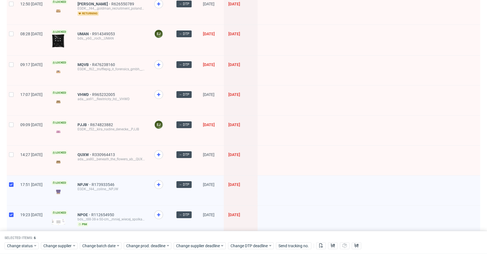
click at [13, 150] on div at bounding box center [11, 161] width 9 height 30
checkbox input "true"
click at [14, 133] on div at bounding box center [11, 131] width 9 height 30
checkbox input "true"
click at [10, 84] on div at bounding box center [11, 71] width 9 height 30
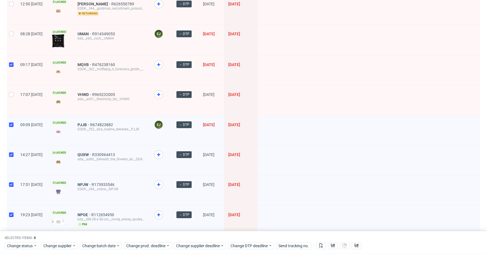
checkbox input "true"
drag, startPoint x: 14, startPoint y: 93, endPoint x: 12, endPoint y: 46, distance: 47.7
click at [14, 93] on div at bounding box center [11, 100] width 9 height 30
checkbox input "true"
click at [12, 46] on div at bounding box center [11, 40] width 9 height 30
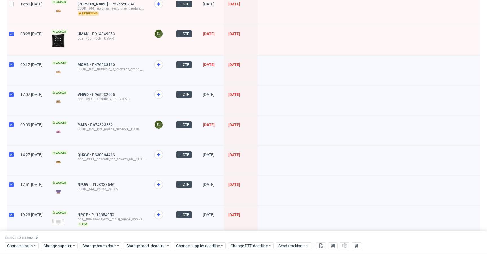
checkbox input "true"
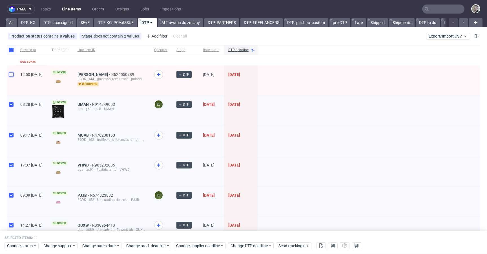
click at [13, 76] on input "checkbox" at bounding box center [11, 74] width 5 height 5
checkbox input "true"
click at [59, 26] on link "DTP_unassigned" at bounding box center [58, 22] width 36 height 9
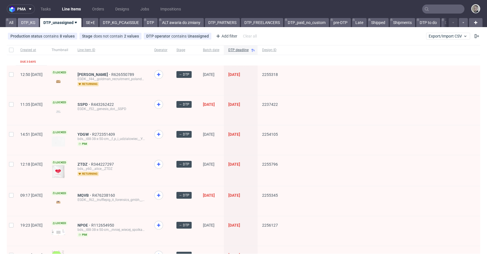
click at [37, 25] on link "DTP_KG" at bounding box center [28, 22] width 21 height 9
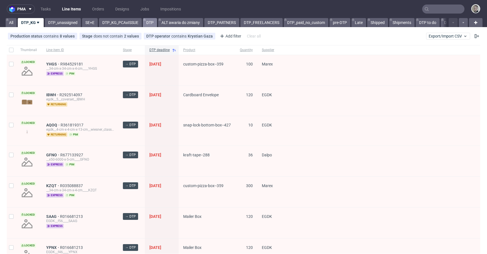
click at [145, 22] on link "DTP" at bounding box center [150, 22] width 14 height 9
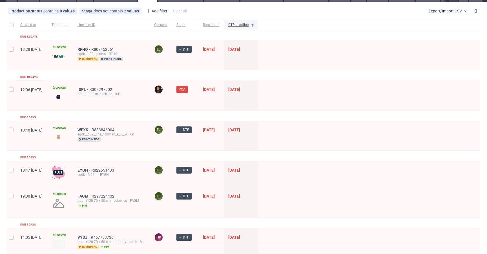
scroll to position [52, 0]
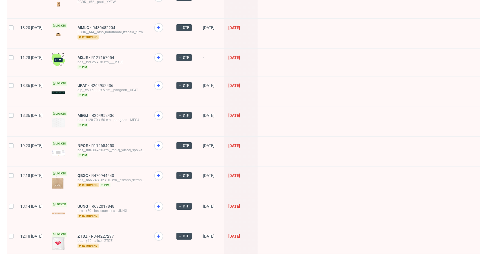
scroll to position [773, 0]
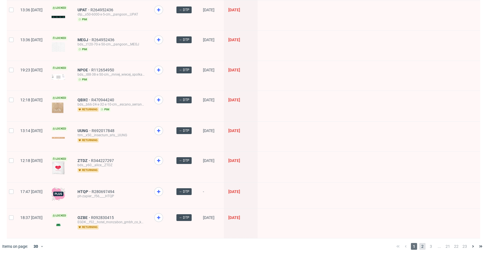
click at [420, 243] on span "2" at bounding box center [423, 246] width 6 height 7
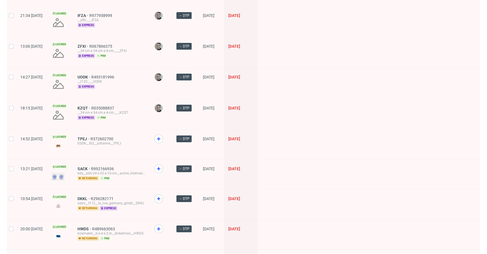
scroll to position [741, 0]
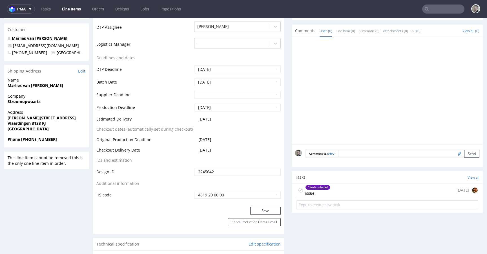
scroll to position [185, 0]
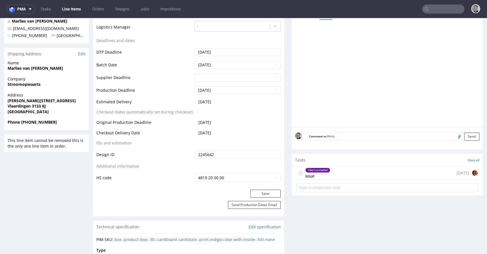
click at [378, 168] on div "Client contacted issue [DATE]" at bounding box center [387, 172] width 182 height 13
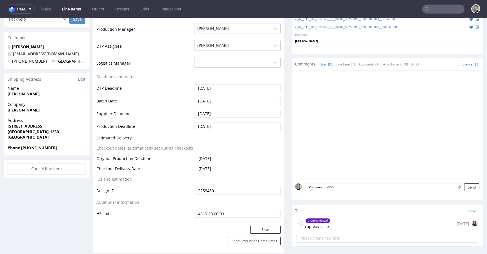
scroll to position [173, 0]
click at [341, 220] on div "Client contacted express issue 4 days ago" at bounding box center [387, 222] width 182 height 13
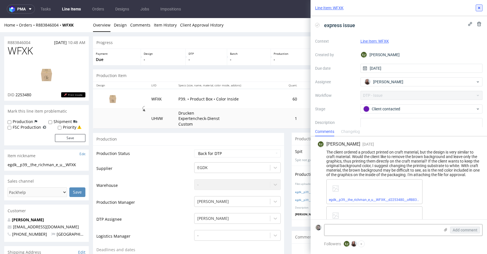
click at [479, 8] on use at bounding box center [479, 8] width 2 height 2
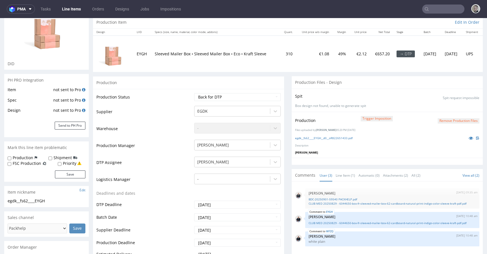
scroll to position [19, 0]
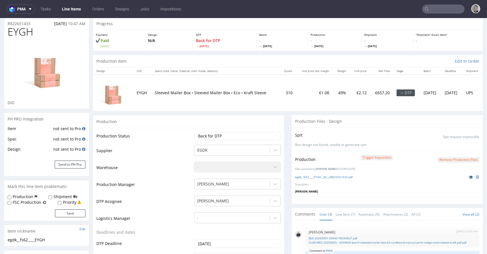
click at [469, 177] on icon at bounding box center [471, 177] width 5 height 4
click at [340, 213] on link "Line Item (1)" at bounding box center [345, 214] width 19 height 12
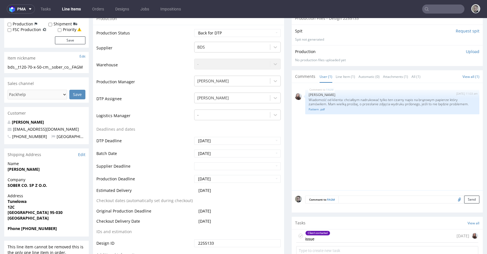
scroll to position [125, 0]
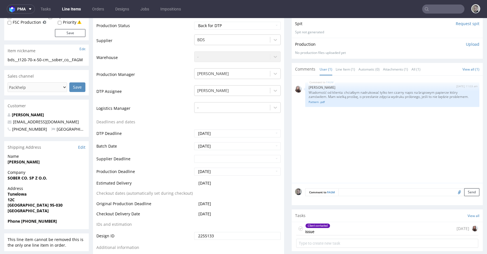
click at [337, 226] on div "Client contacted issue [DATE]" at bounding box center [387, 228] width 182 height 13
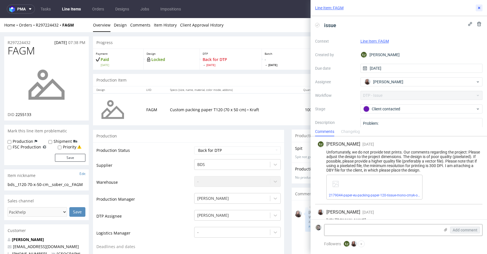
click at [478, 9] on icon at bounding box center [479, 8] width 5 height 5
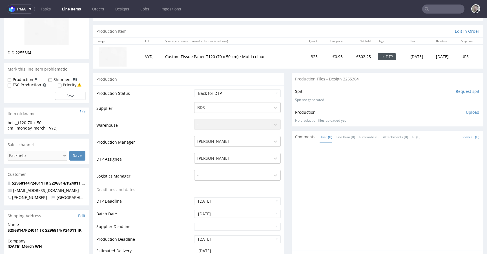
scroll to position [180, 0]
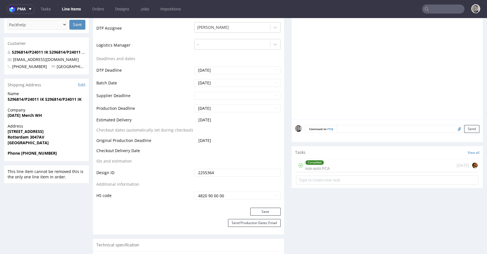
click at [366, 165] on div "Completed non-auto PCA [DATE]" at bounding box center [387, 165] width 182 height 13
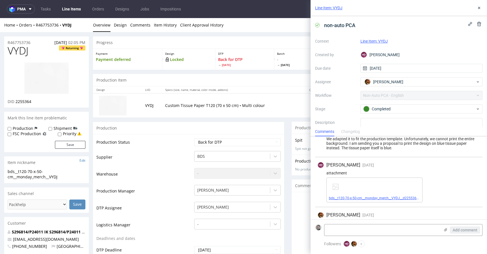
scroll to position [13, 0]
click at [350, 198] on link "bds__t120-70-x-50-cm__monday_merch__VYDJ__d2255364 __oR467753736.pdf" at bounding box center [389, 198] width 121 height 4
click at [479, 10] on icon at bounding box center [479, 8] width 5 height 5
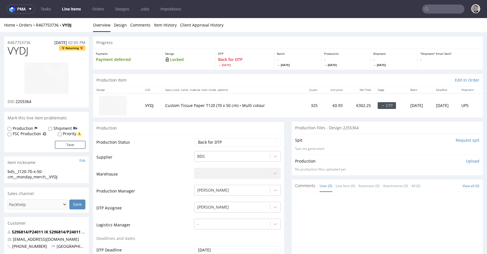
click at [466, 161] on p "Upload" at bounding box center [473, 161] width 14 height 6
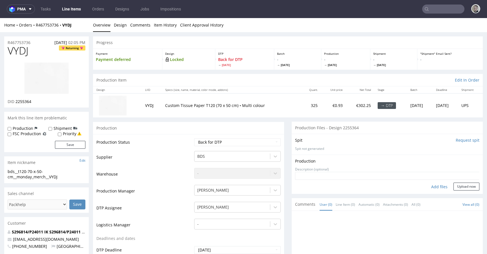
click at [434, 185] on div "Add files" at bounding box center [440, 186] width 28 height 8
type input "C:\fakepath\bds__t120-70-x-50-cm__monday_merch__VYDJ__d2255364 __oR467753736.pdf"
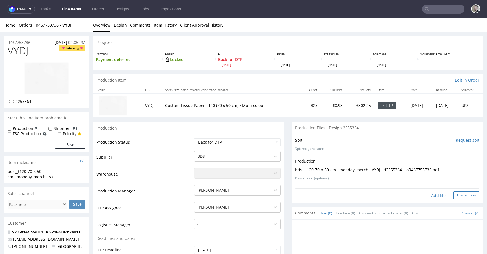
click at [454, 195] on button "Upload now" at bounding box center [467, 195] width 26 height 8
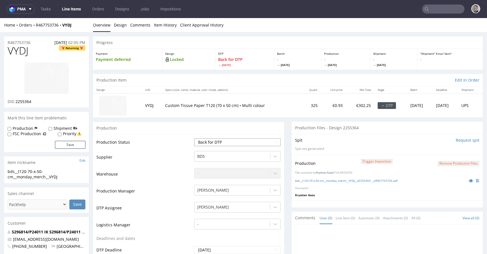
click at [241, 142] on select "Waiting for Artwork Waiting for Diecut Waiting for Mockup Waiting for DTP Waiti…" at bounding box center [237, 142] width 87 height 8
select select "dtp_production_ready"
click at [194, 138] on select "Waiting for Artwork Waiting for Diecut Waiting for Mockup Waiting for DTP Waiti…" at bounding box center [237, 142] width 87 height 8
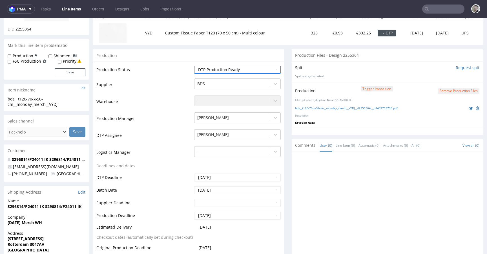
scroll to position [175, 0]
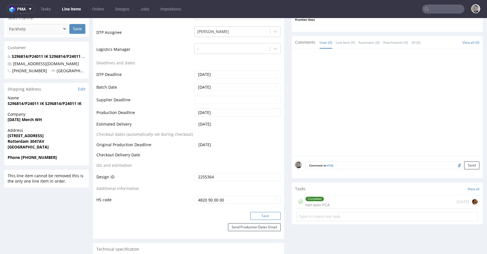
click at [272, 217] on button "Save" at bounding box center [265, 216] width 30 height 8
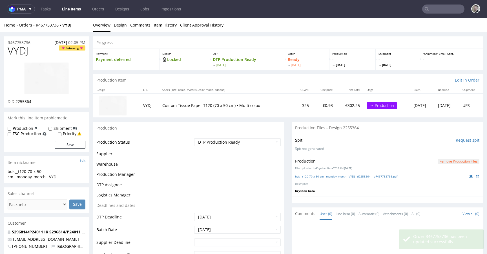
scroll to position [0, 0]
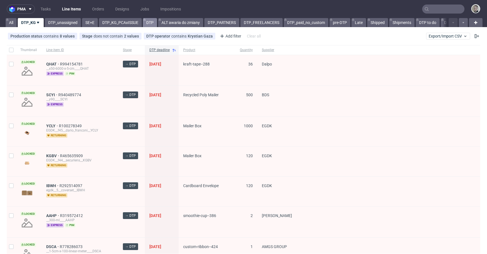
click at [145, 20] on icon at bounding box center [145, 19] width 2 height 5
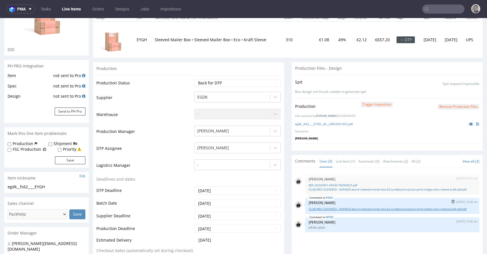
scroll to position [71, 0]
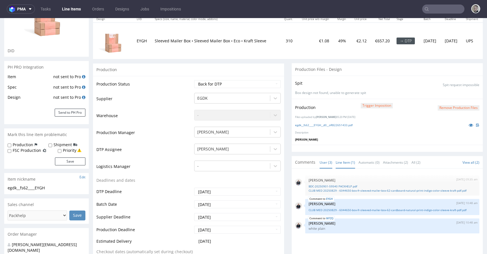
click at [349, 164] on link "Line Item (1)" at bounding box center [345, 162] width 19 height 12
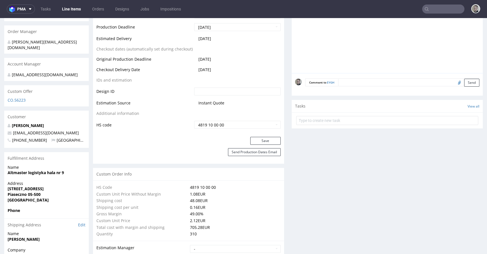
scroll to position [0, 0]
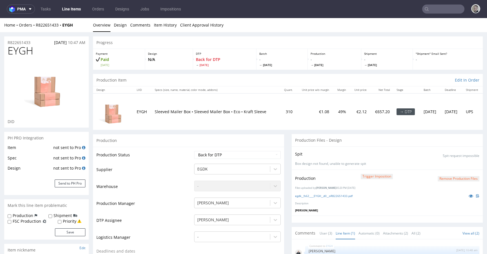
click at [279, 141] on div "Production" at bounding box center [188, 140] width 191 height 13
click at [233, 153] on select "Waiting for Artwork Waiting for Diecut Waiting for Mockup Waiting for DTP Waiti…" at bounding box center [237, 155] width 87 height 8
click at [157, 21] on link "Item History" at bounding box center [165, 25] width 23 height 14
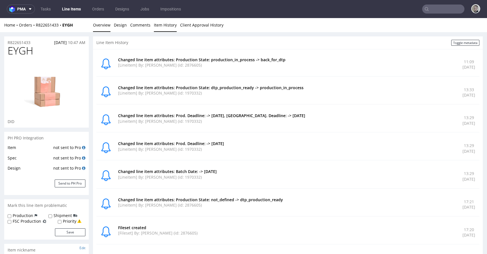
click at [99, 25] on link "Overview" at bounding box center [101, 25] width 17 height 14
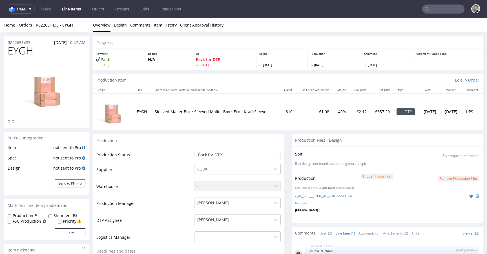
click at [413, 165] on p "Box design not found, unable to generate spit" at bounding box center [387, 163] width 184 height 5
click at [157, 30] on link "Item History" at bounding box center [165, 25] width 23 height 14
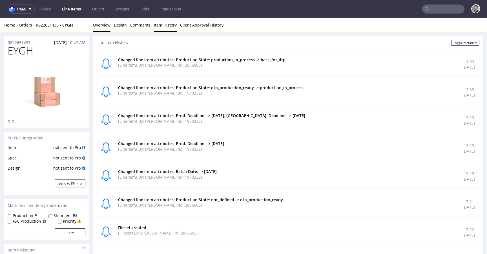
click at [103, 26] on link "Overview" at bounding box center [101, 25] width 17 height 14
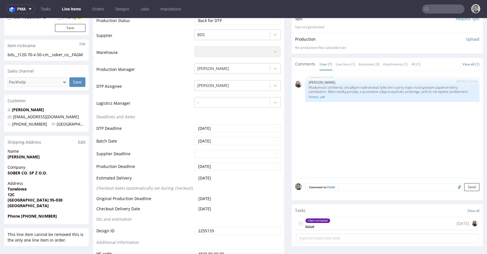
scroll to position [131, 0]
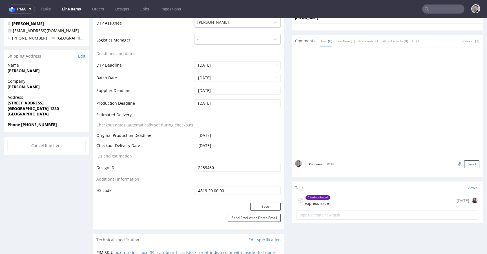
scroll to position [224, 0]
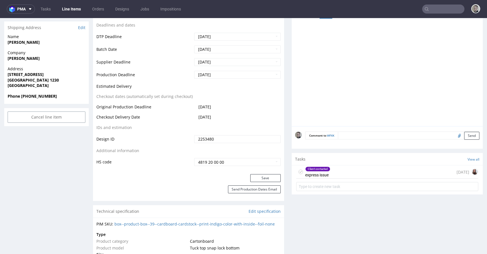
drag, startPoint x: 339, startPoint y: 176, endPoint x: 336, endPoint y: 193, distance: 17.7
click at [339, 176] on div "Client contacted express issue [DATE]" at bounding box center [387, 171] width 182 height 13
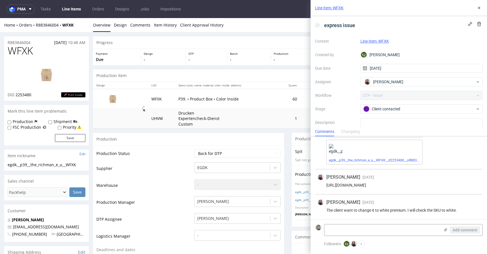
scroll to position [71, 0]
click at [476, 8] on button at bounding box center [479, 8] width 7 height 7
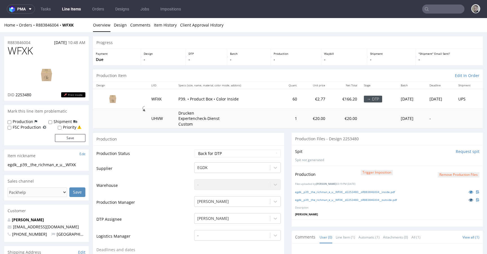
click at [469, 199] on icon at bounding box center [471, 200] width 5 height 4
click at [469, 193] on icon at bounding box center [471, 192] width 5 height 4
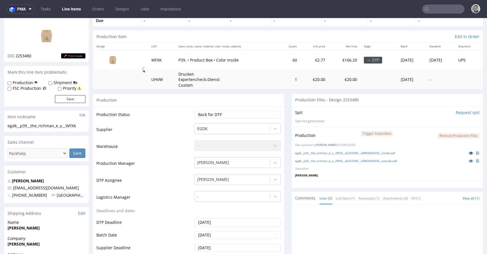
scroll to position [184, 0]
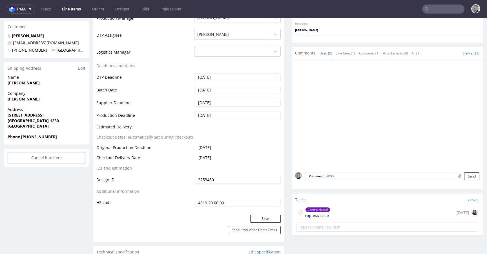
click at [366, 208] on div "Client contacted express issue [DATE]" at bounding box center [387, 212] width 182 height 13
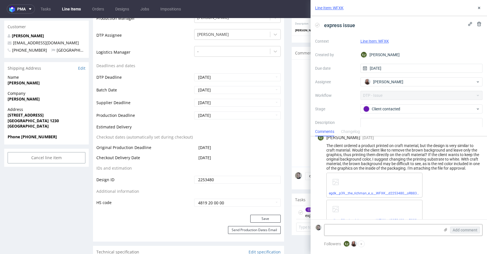
scroll to position [71, 0]
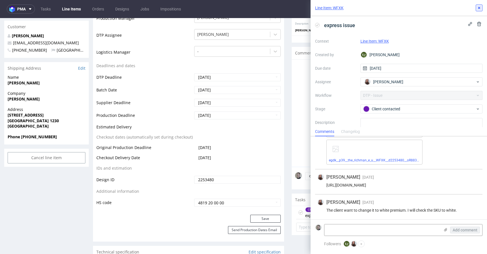
click at [477, 10] on button at bounding box center [479, 8] width 7 height 7
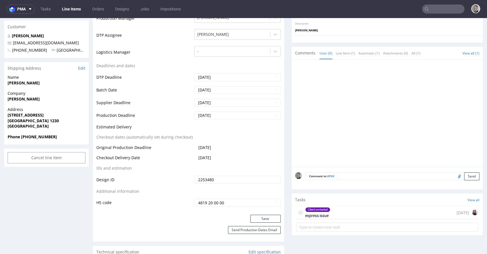
click at [296, 209] on div "Client contacted express issue" at bounding box center [313, 212] width 34 height 13
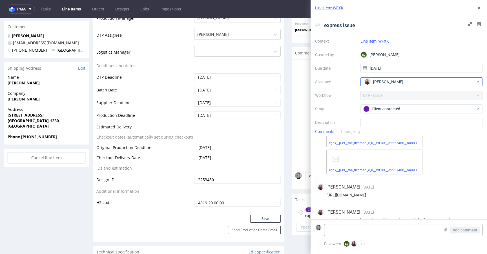
scroll to position [71, 0]
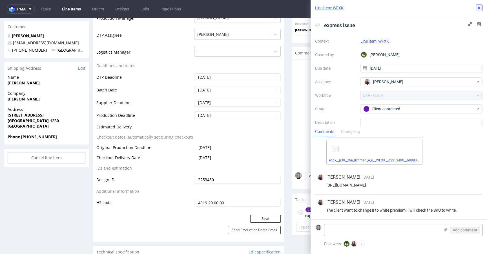
click at [479, 6] on icon at bounding box center [479, 8] width 5 height 5
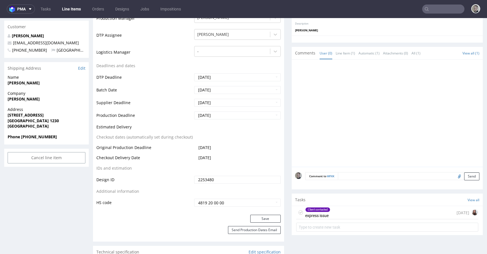
click at [299, 211] on div "Client contacted express issue" at bounding box center [313, 212] width 34 height 13
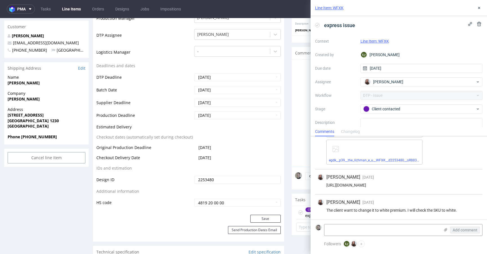
scroll to position [71, 0]
click at [479, 8] on use at bounding box center [479, 8] width 2 height 2
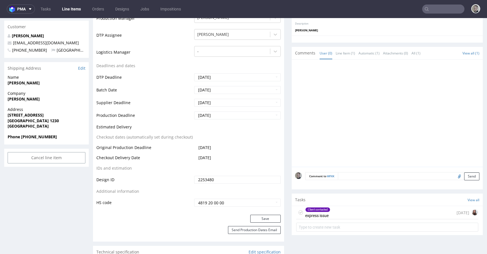
click at [299, 212] on icon at bounding box center [301, 212] width 5 height 5
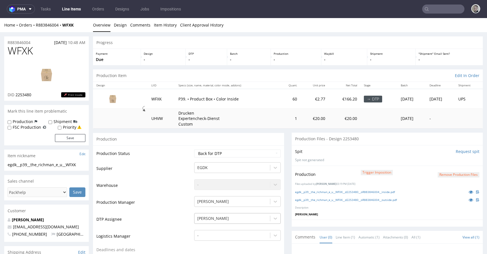
click at [218, 217] on div "[PERSON_NAME]" at bounding box center [237, 217] width 87 height 8
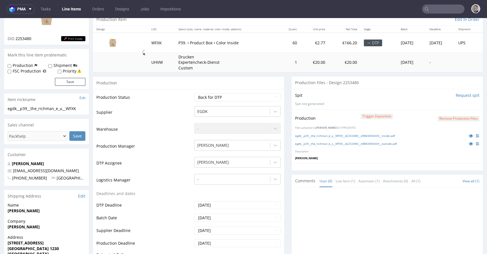
drag, startPoint x: 273, startPoint y: 81, endPoint x: 280, endPoint y: 89, distance: 10.0
click at [273, 81] on div "Production" at bounding box center [188, 82] width 191 height 13
click at [342, 103] on p "Spit not generated" at bounding box center [387, 104] width 184 height 5
click at [387, 135] on link "egdk__p39__the_richman_e_u__WFXK__d2253480__oR883846004__inside.pdf" at bounding box center [345, 136] width 100 height 4
click at [389, 144] on link "egdk__p39__the_richman_e_u__WFXK__d2253480__oR883846004__outside.pdf" at bounding box center [346, 144] width 102 height 4
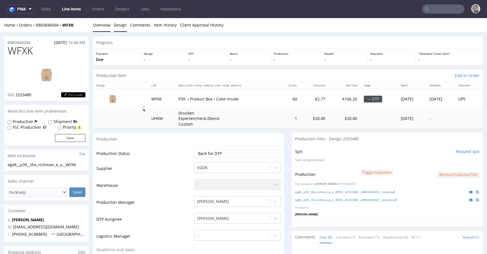
click at [123, 28] on link "Design" at bounding box center [120, 25] width 13 height 14
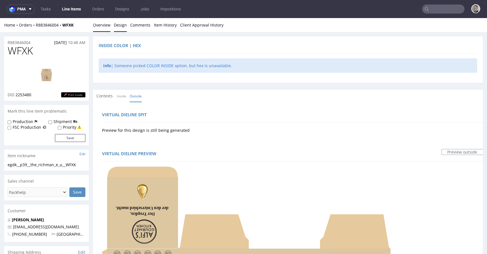
click at [102, 27] on link "Overview" at bounding box center [101, 25] width 17 height 14
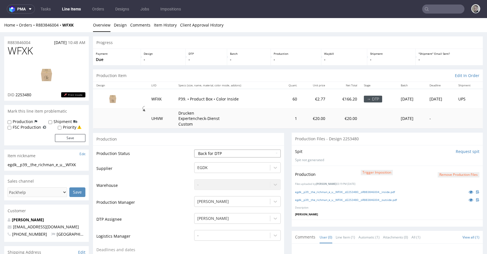
click at [237, 153] on select "Waiting for Artwork Waiting for Diecut Waiting for Mockup Waiting for DTP Waiti…" at bounding box center [237, 153] width 87 height 8
select select "dtp_production_ready"
click at [194, 149] on select "Waiting for Artwork Waiting for Diecut Waiting for Mockup Waiting for DTP Waiti…" at bounding box center [237, 153] width 87 height 8
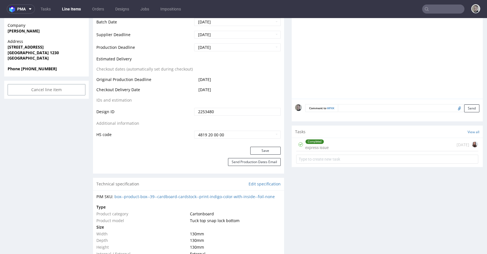
scroll to position [270, 0]
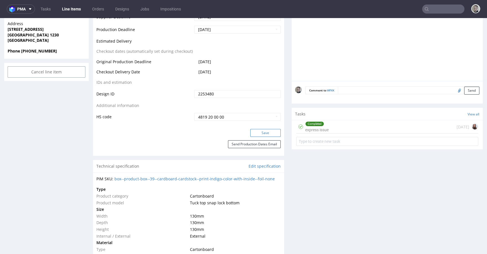
click at [273, 133] on button "Save" at bounding box center [265, 133] width 30 height 8
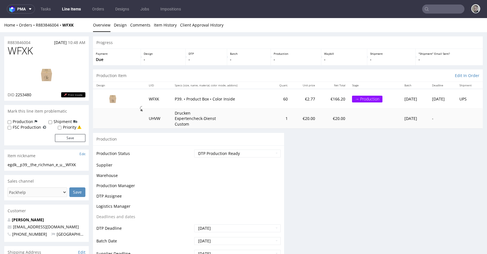
scroll to position [0, 0]
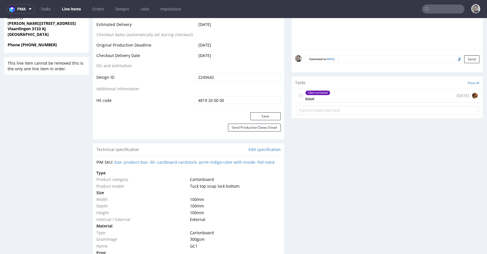
scroll to position [264, 0]
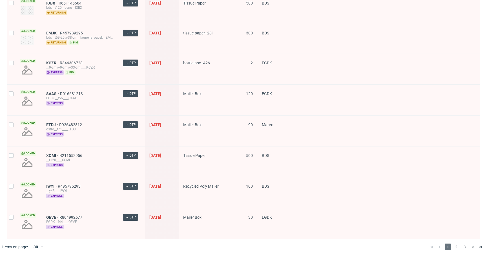
scroll to position [736, 0]
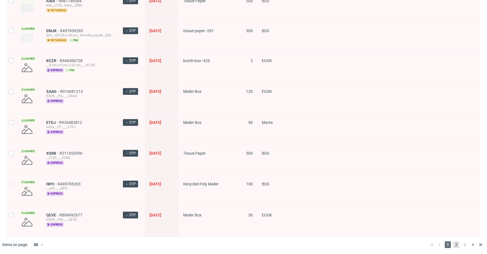
click at [453, 241] on span "2" at bounding box center [456, 244] width 6 height 7
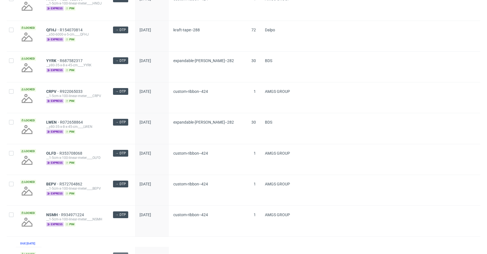
scroll to position [789, 0]
